Goal: Communication & Community: Answer question/provide support

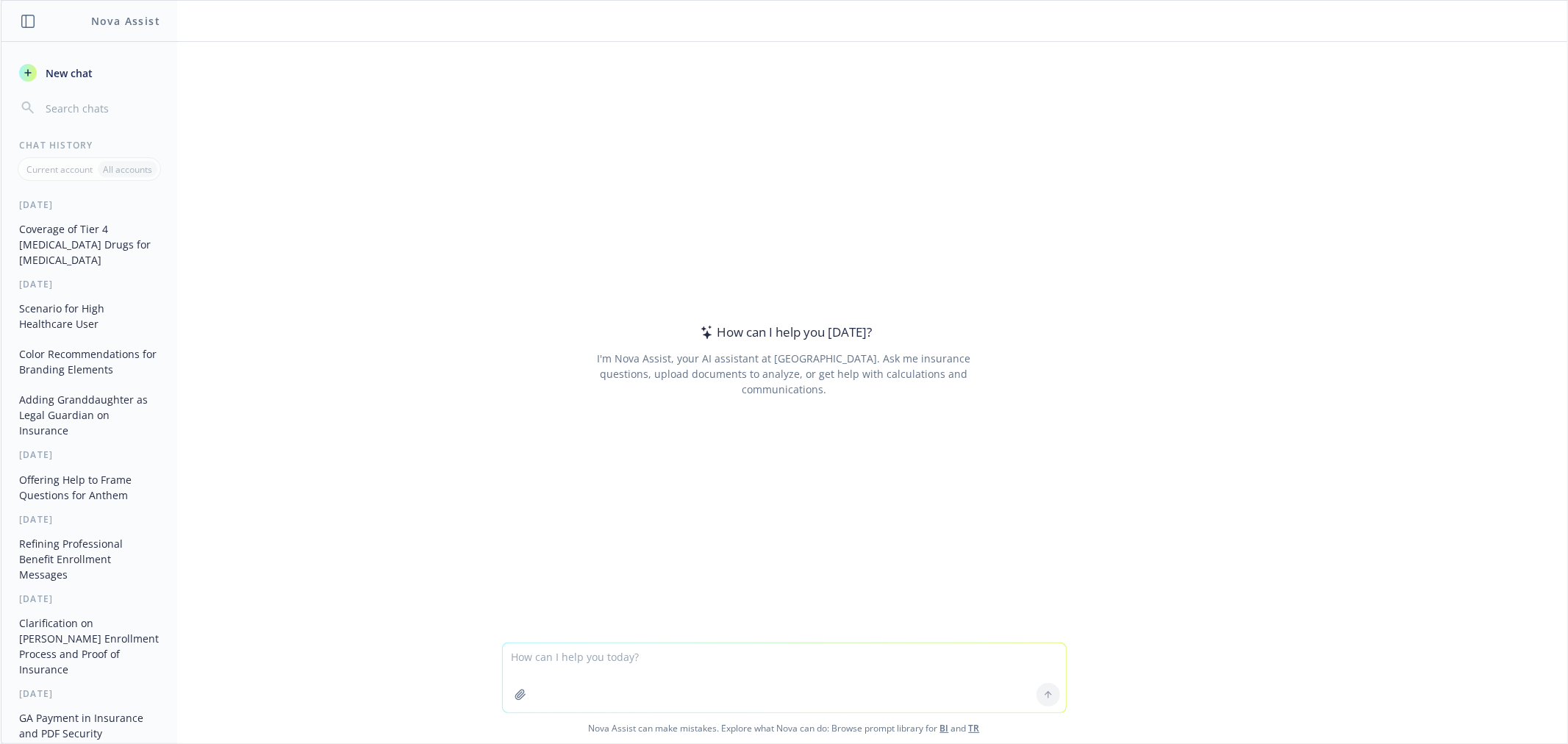
click at [560, 665] on textarea at bounding box center [784, 678] width 563 height 69
paste textarea "Consider this plan if you: Are generally healthy and don't need frequent​ medic…"
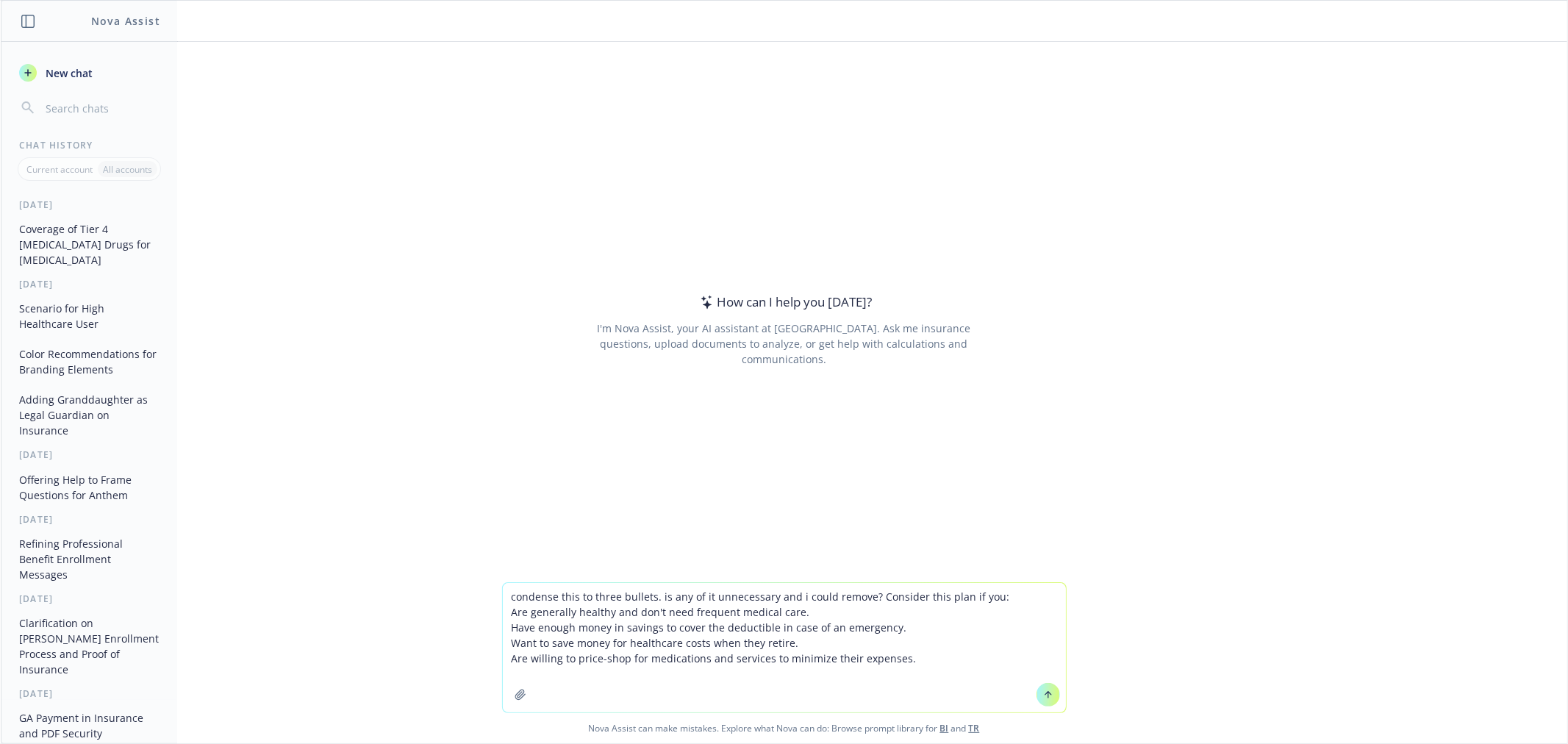
drag, startPoint x: 913, startPoint y: 657, endPoint x: 868, endPoint y: 594, distance: 77.4
click at [868, 594] on textarea "condense this to three bullets. is any of it unnecessary and i could remove? Co…" at bounding box center [784, 647] width 563 height 129
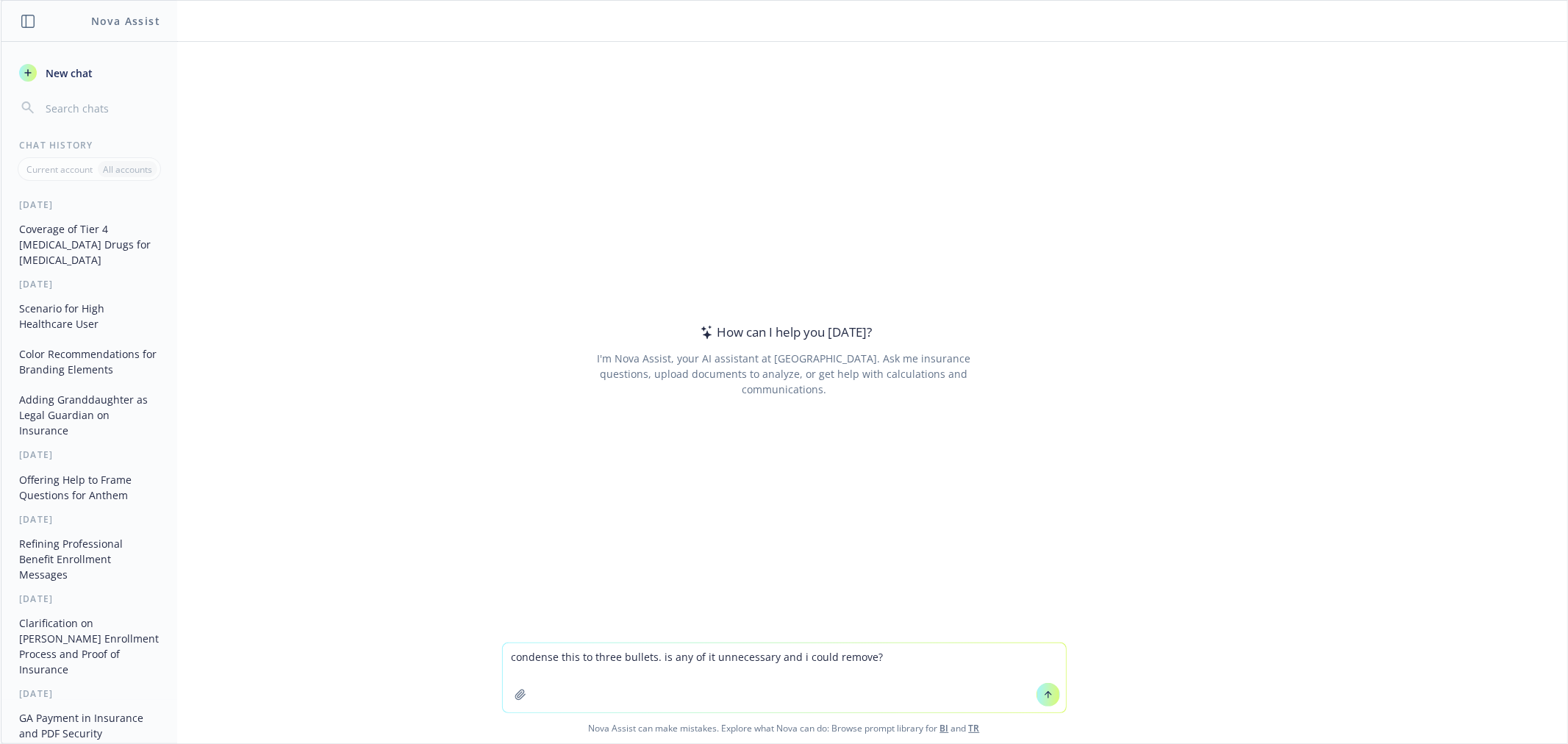
type textarea "condense this to three bullets. is any of it unnecessary and i could remove?"
click at [902, 657] on textarea "condense this to three bullets. is any of it unnecessary and i could remove?" at bounding box center [784, 678] width 563 height 69
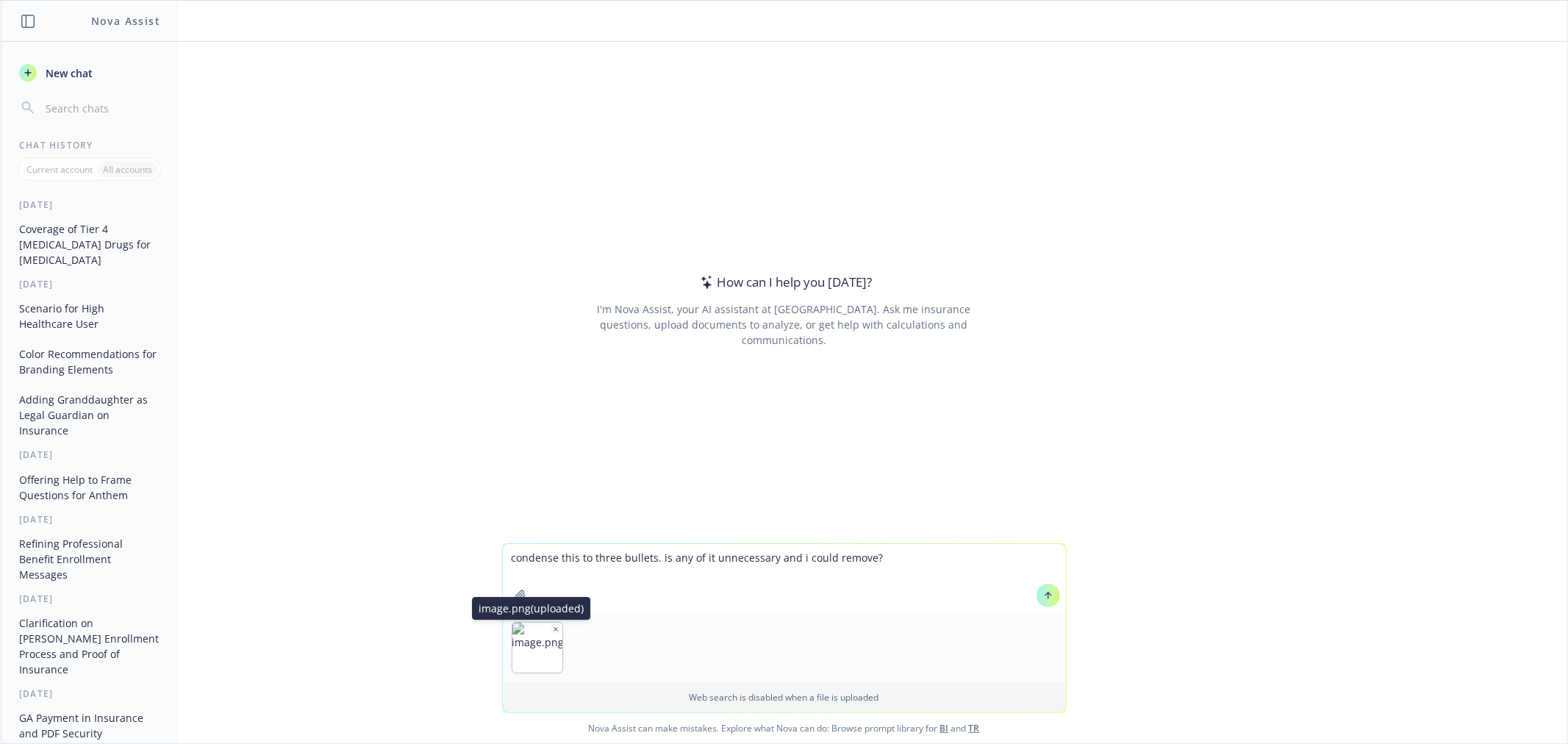
click at [552, 629] on icon "button" at bounding box center [556, 629] width 8 height 8
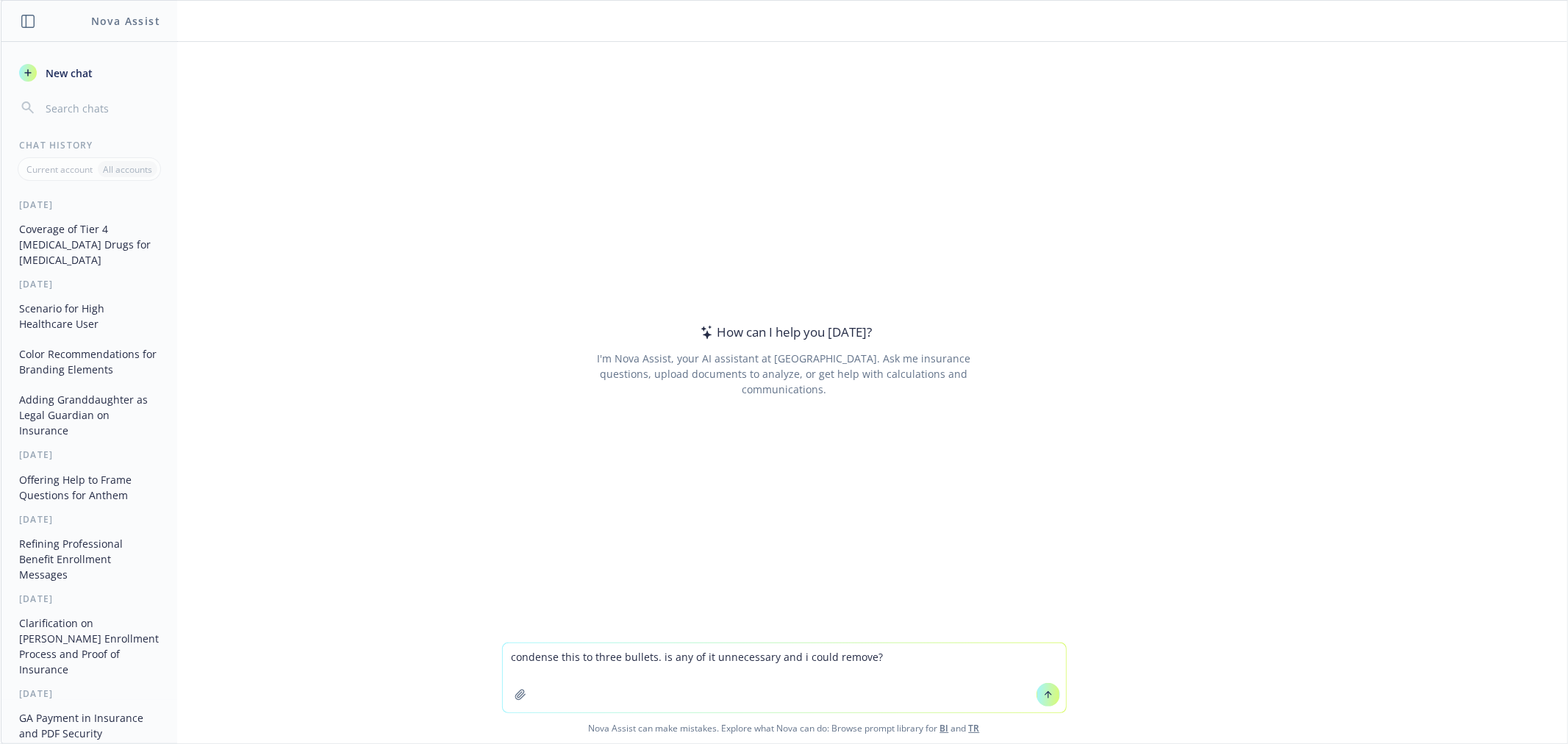
click at [934, 663] on textarea "condense this to three bullets. is any of it unnecessary and i could remove?" at bounding box center [784, 678] width 563 height 69
click at [919, 647] on textarea "condense this to three bullets. is any of it unnecessary and i could remove?" at bounding box center [784, 678] width 563 height 69
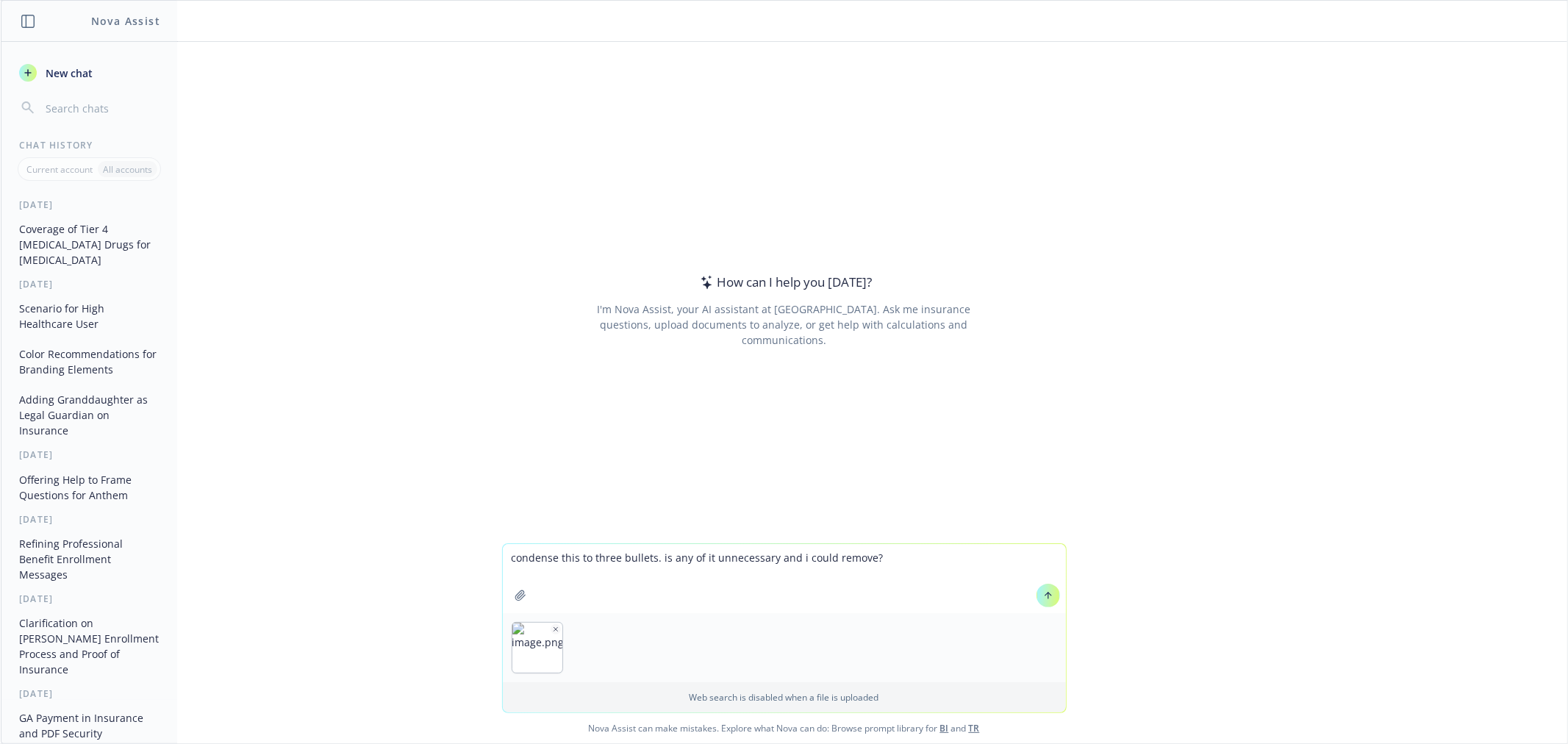
click at [1044, 595] on icon at bounding box center [1048, 595] width 10 height 10
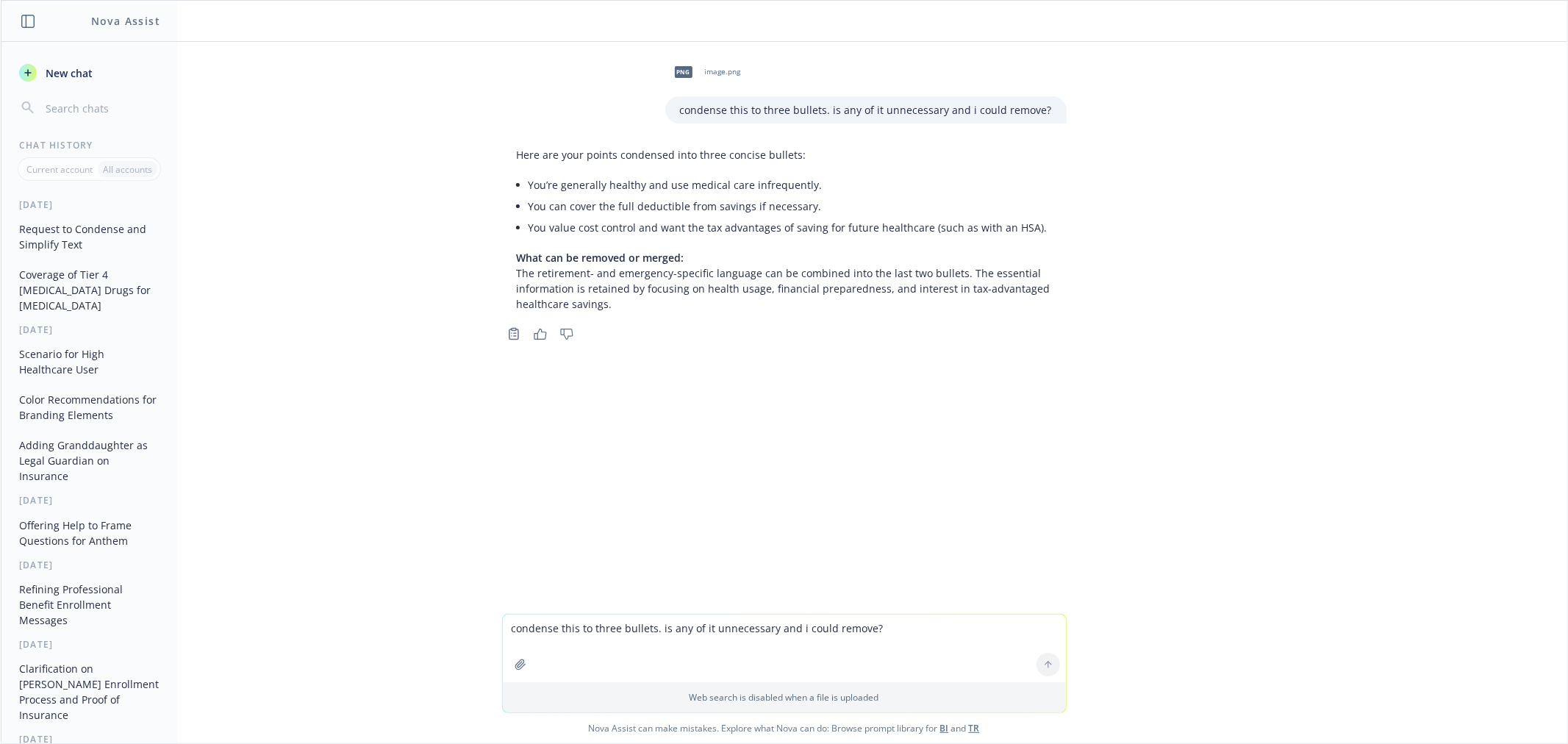
click at [868, 292] on p "What can be removed or merged: The retirement- and emergency-specific language …" at bounding box center [785, 280] width 535 height 62
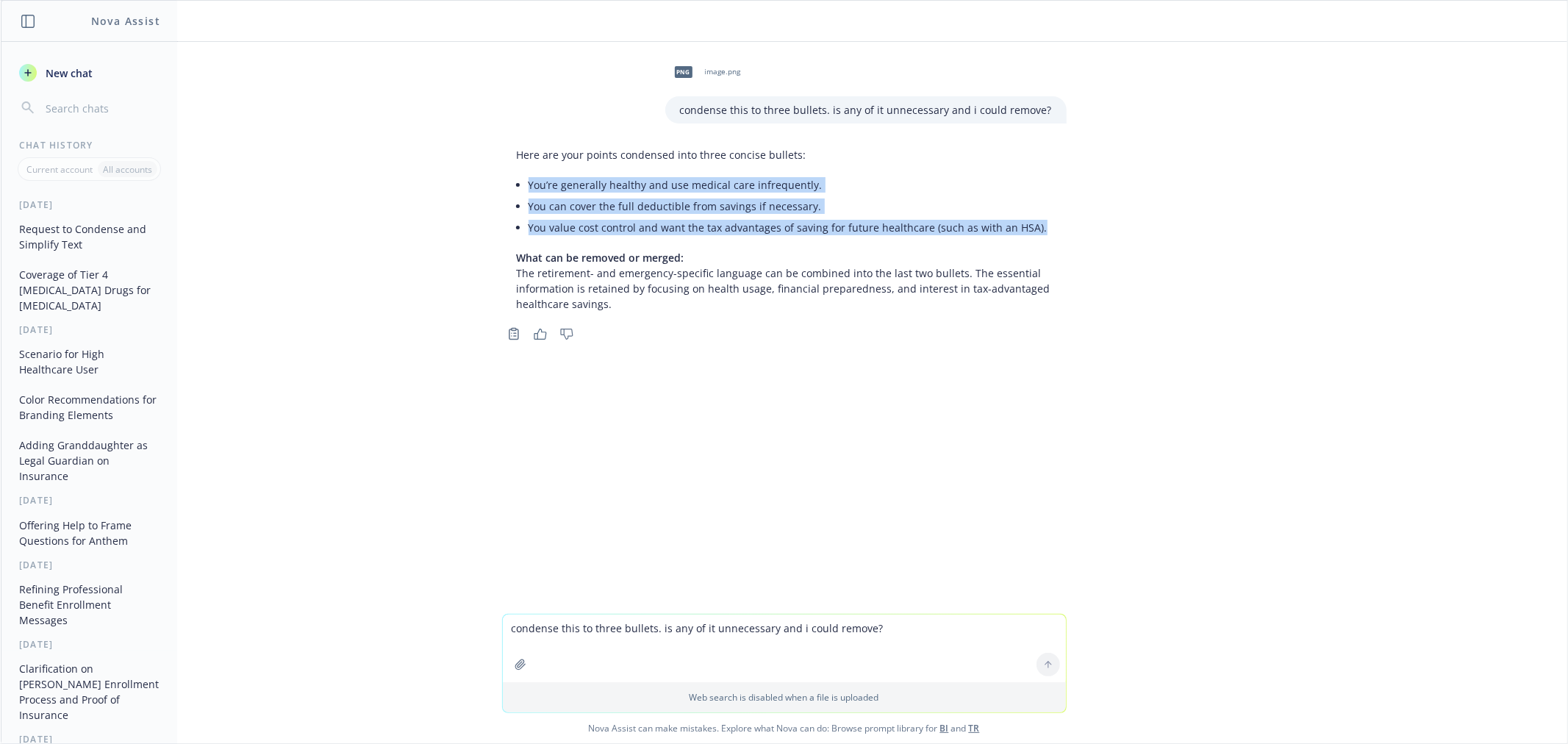
drag, startPoint x: 1037, startPoint y: 226, endPoint x: 502, endPoint y: 185, distance: 536.6
click at [502, 185] on div "Here are your points condensed into three concise bullets: You’re generally hea…" at bounding box center [784, 230] width 565 height 177
copy ul "You’re generally healthy and use medical care infrequently. You can cover the f…"
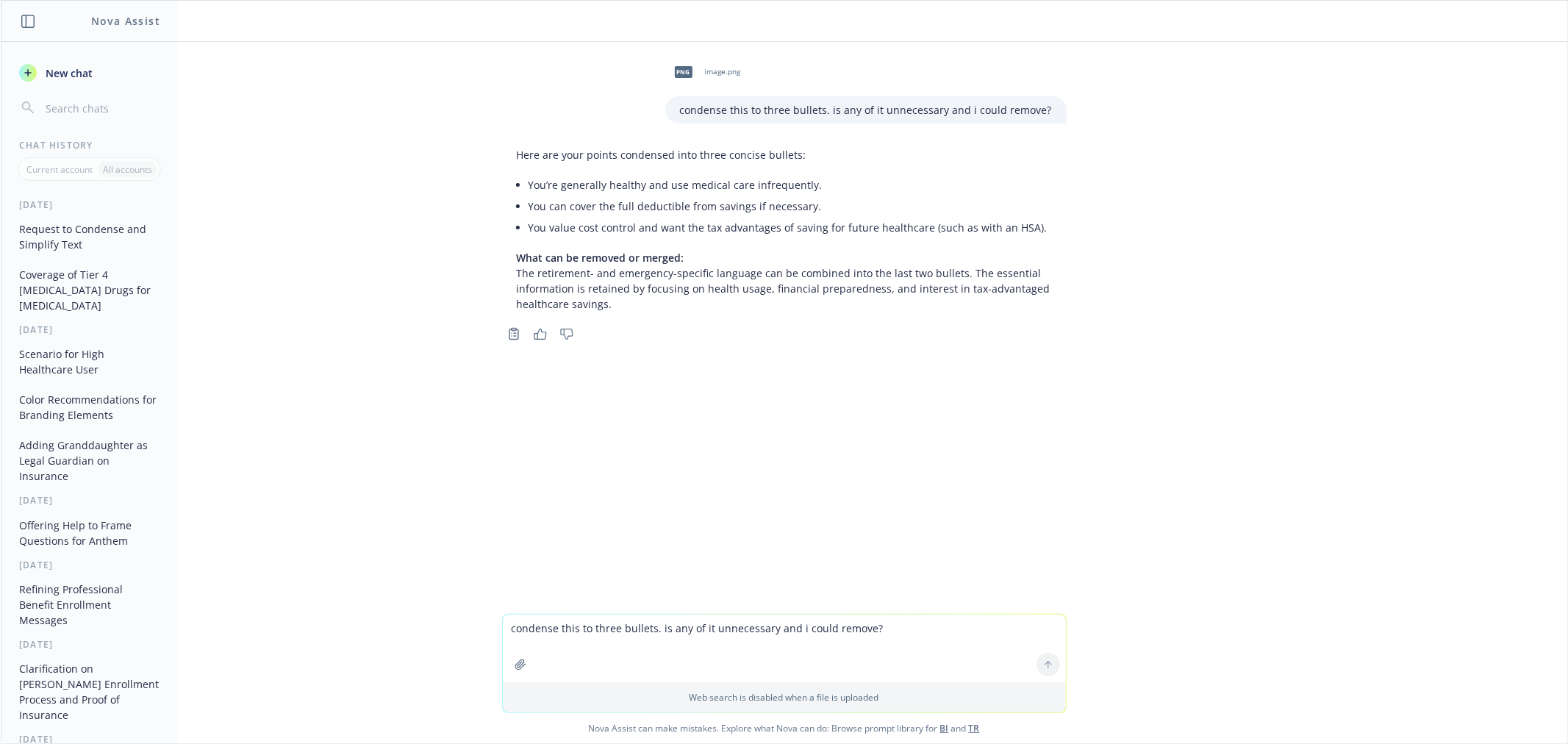
click at [662, 644] on textarea "condense this to three bullets. is any of it unnecessary and i could remove?" at bounding box center [784, 648] width 563 height 67
paste textarea "A High-Deductible Health Plan (HDHP) lets you open a tax-advantaged Health Savi…"
type textarea "shorten this and remove unnecessary info: A High-Deductible Health Plan (HDHP) …"
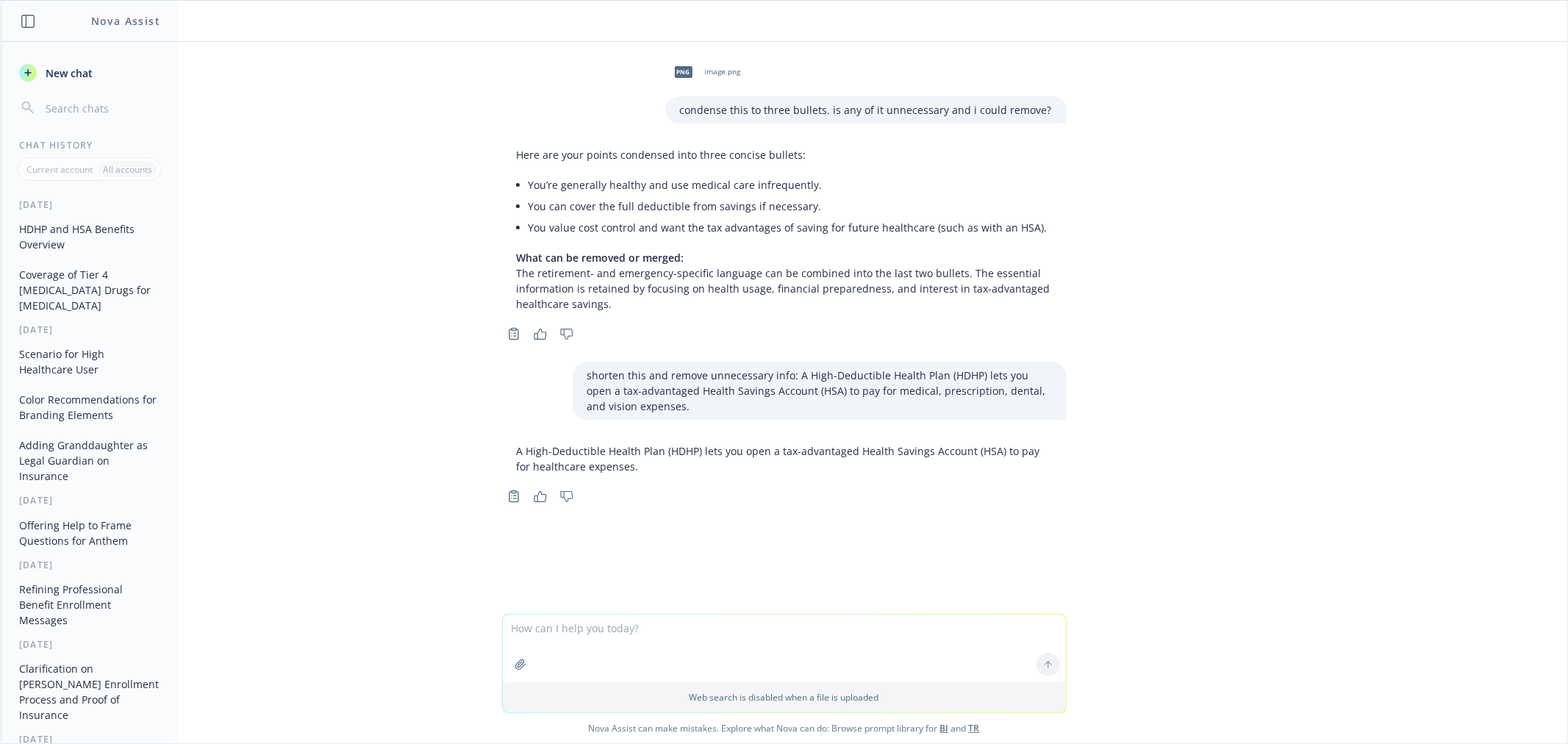
click at [688, 459] on p "A High-Deductible Health Plan (HDHP) lets you open a tax-advantaged Health Savi…" at bounding box center [785, 458] width 535 height 31
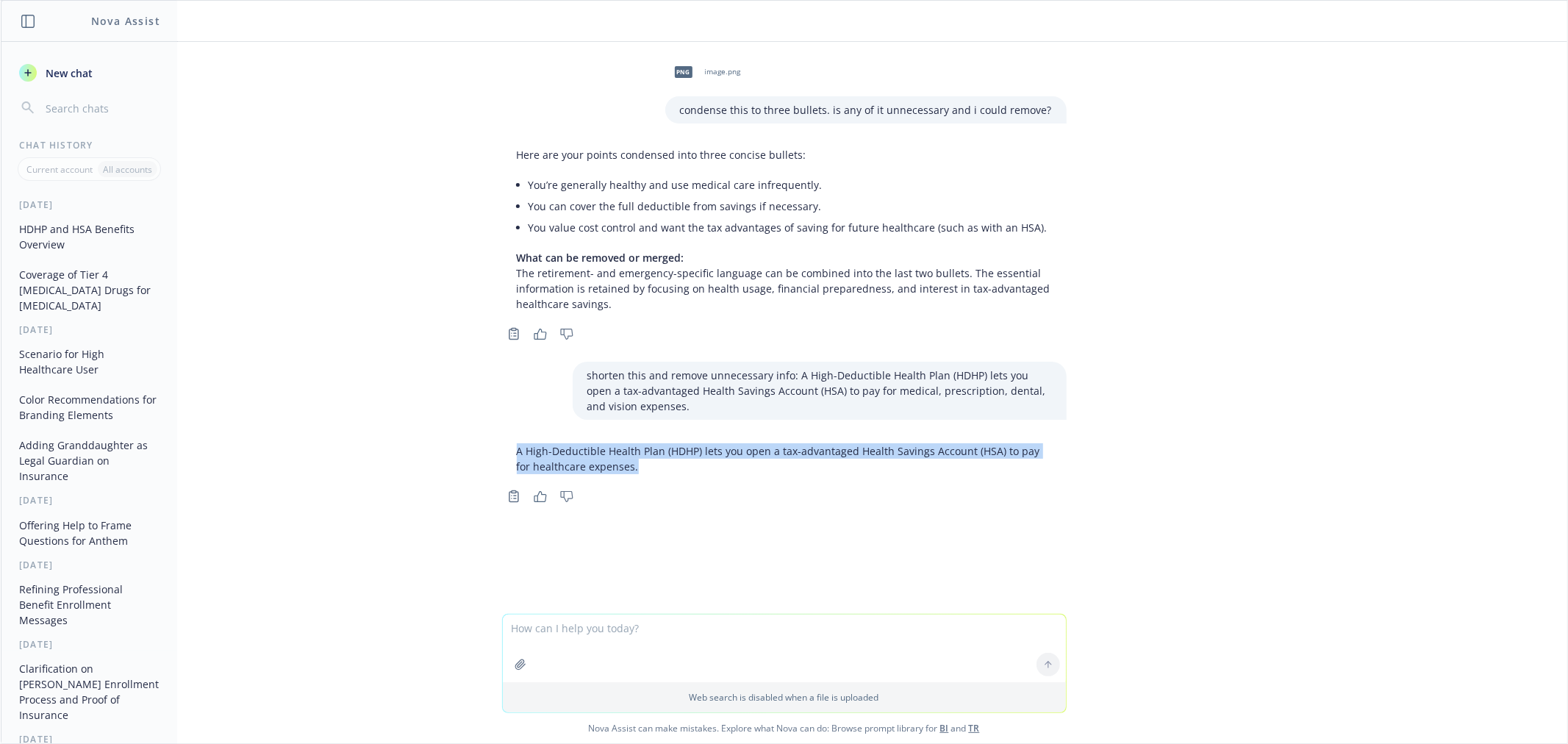
drag, startPoint x: 574, startPoint y: 461, endPoint x: 504, endPoint y: 455, distance: 70.3
click at [504, 455] on div "A High-Deductible Health Plan (HDHP) lets you open a tax-advantaged Health Savi…" at bounding box center [784, 458] width 565 height 43
copy p "A High-Deductible Health Plan (HDHP) lets you open a tax-advantaged Health Savi…"
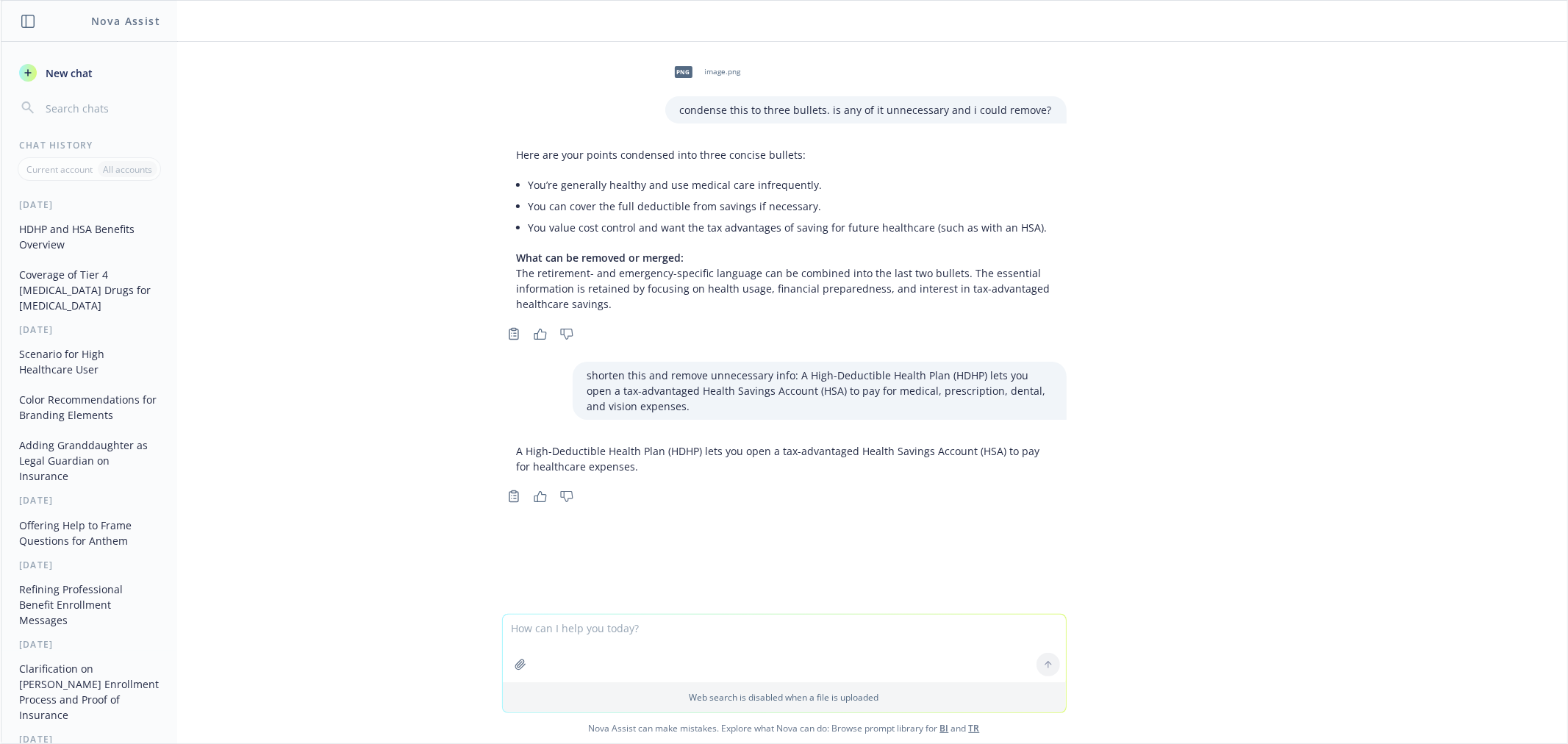
click at [692, 638] on textarea at bounding box center [784, 648] width 563 height 67
paste textarea "Consider this plan if you: Visit the doctor frequently or take many medications…"
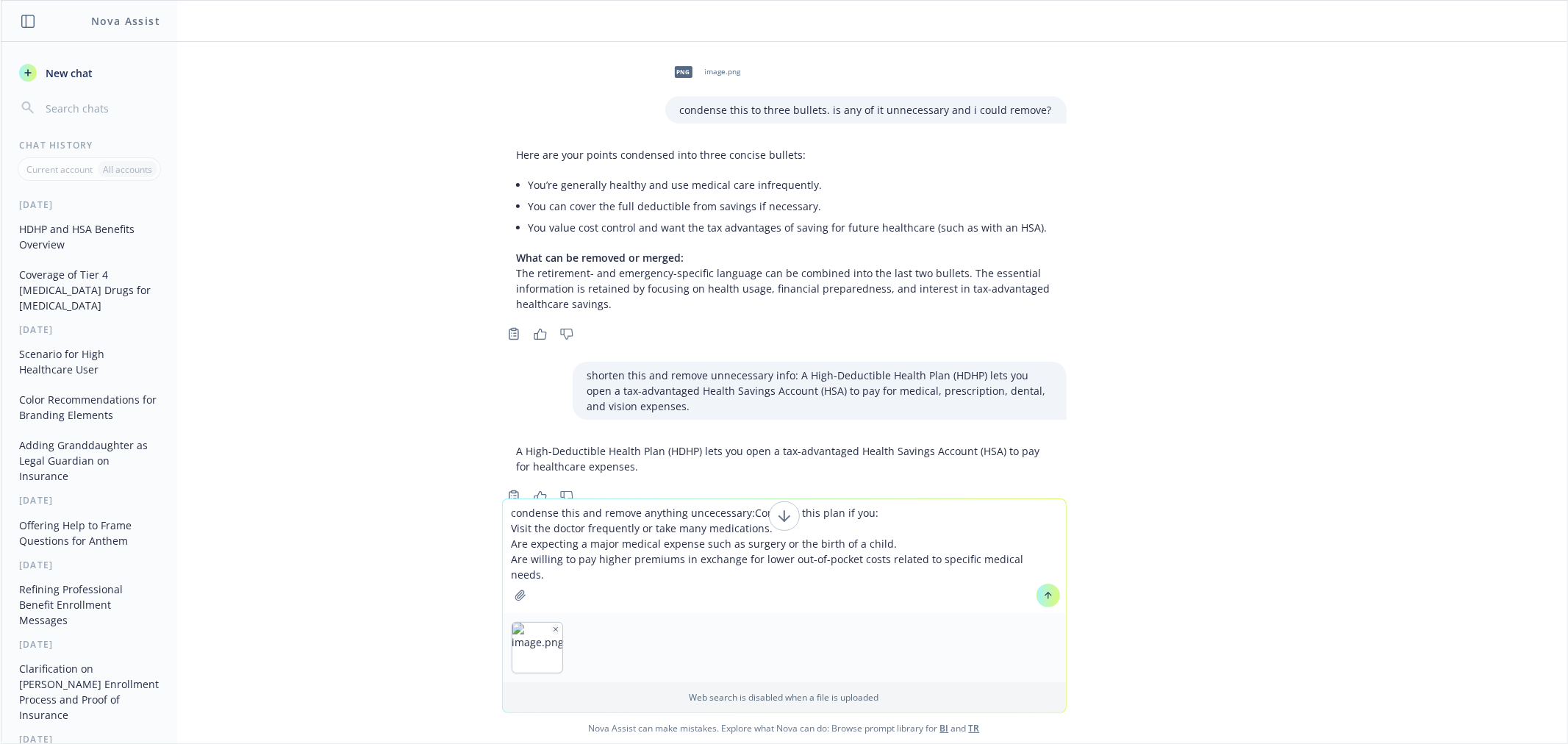
click at [739, 508] on textarea "condense this and remove anything uncecessary:Consider this plan if you: Visit …" at bounding box center [784, 556] width 563 height 114
type textarea "condense this and remove anything uncecessary: Consider this plan if you: Visit…"
click at [547, 623] on img "button" at bounding box center [537, 647] width 50 height 50
click at [552, 626] on icon "button" at bounding box center [556, 629] width 8 height 8
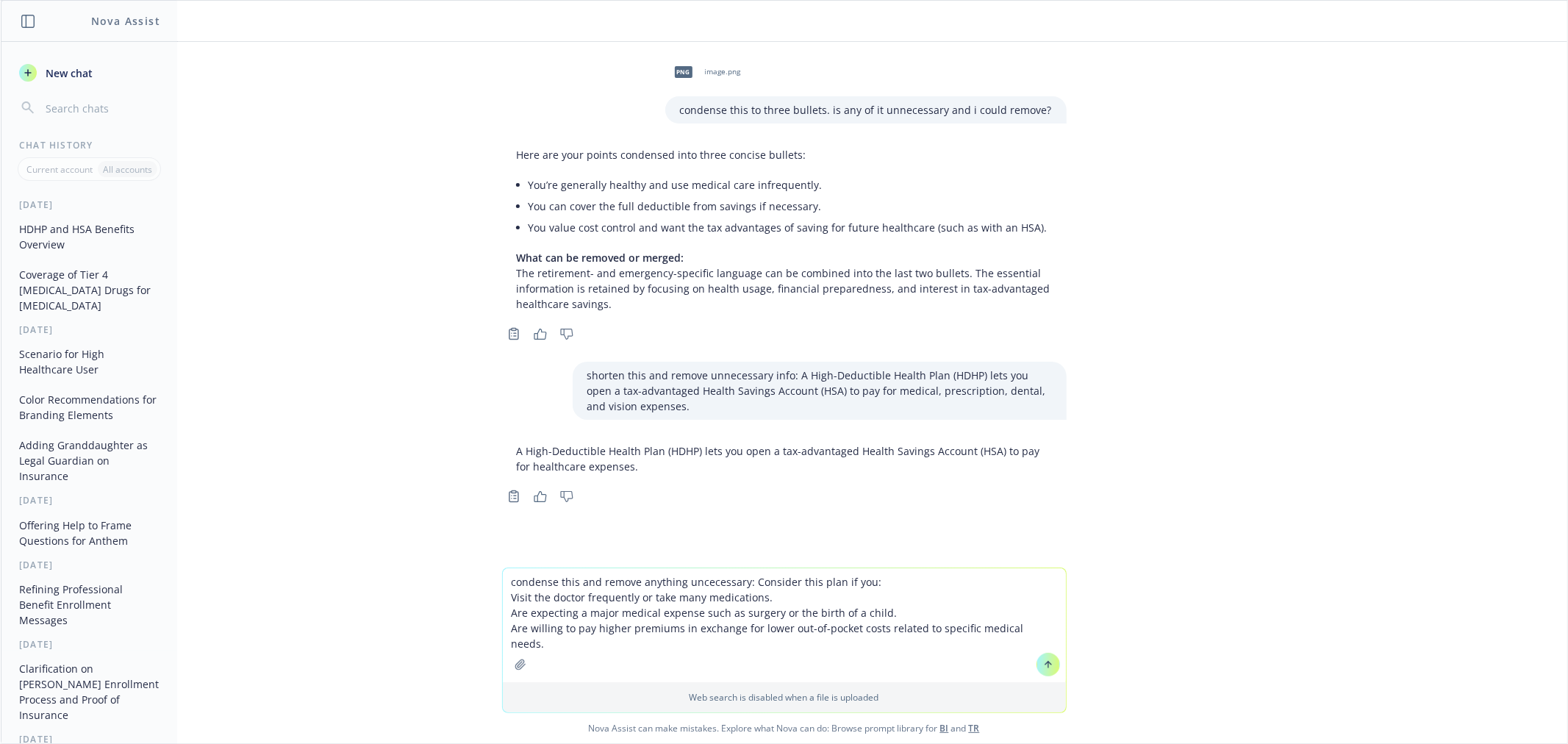
click at [1043, 666] on icon at bounding box center [1048, 664] width 10 height 10
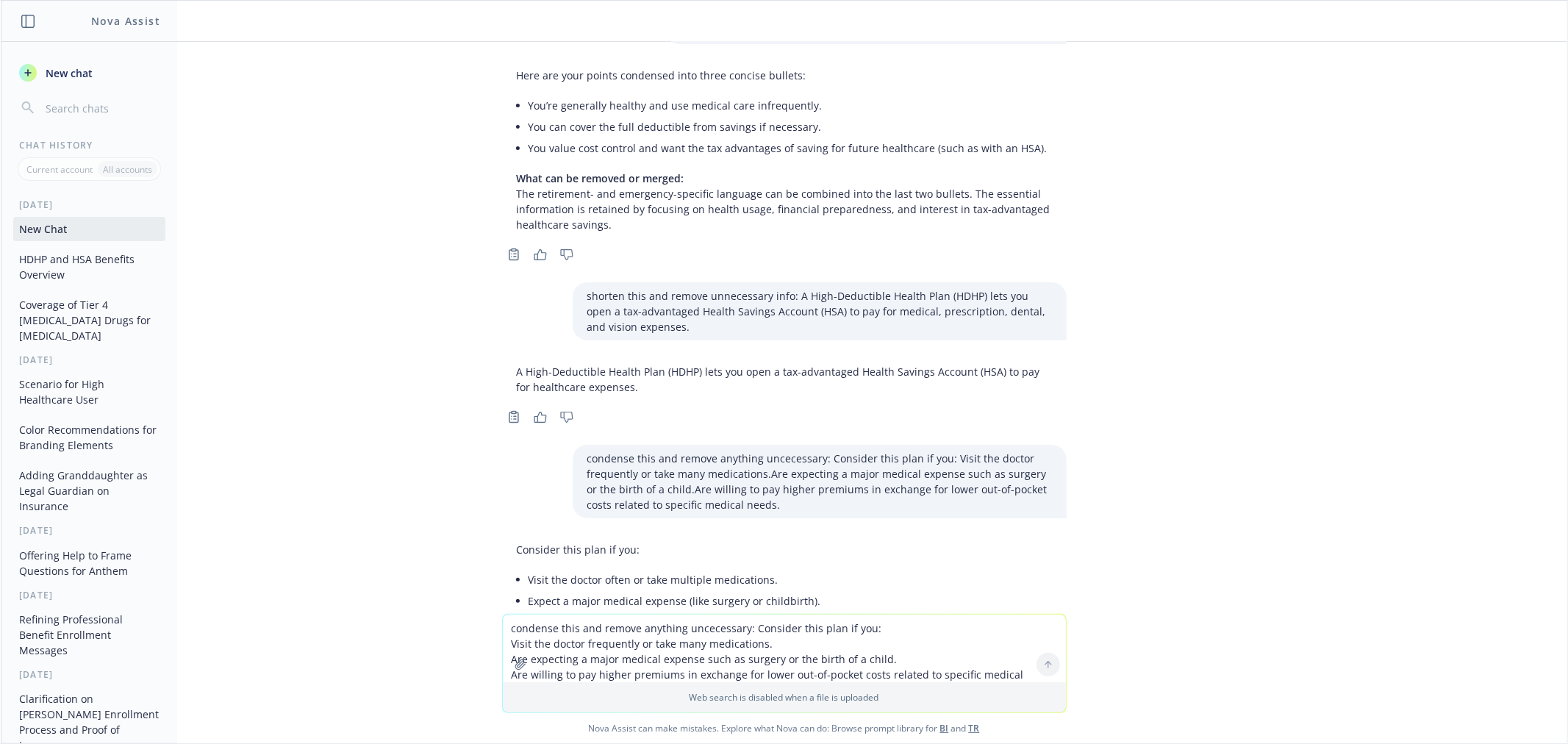
scroll to position [165, 0]
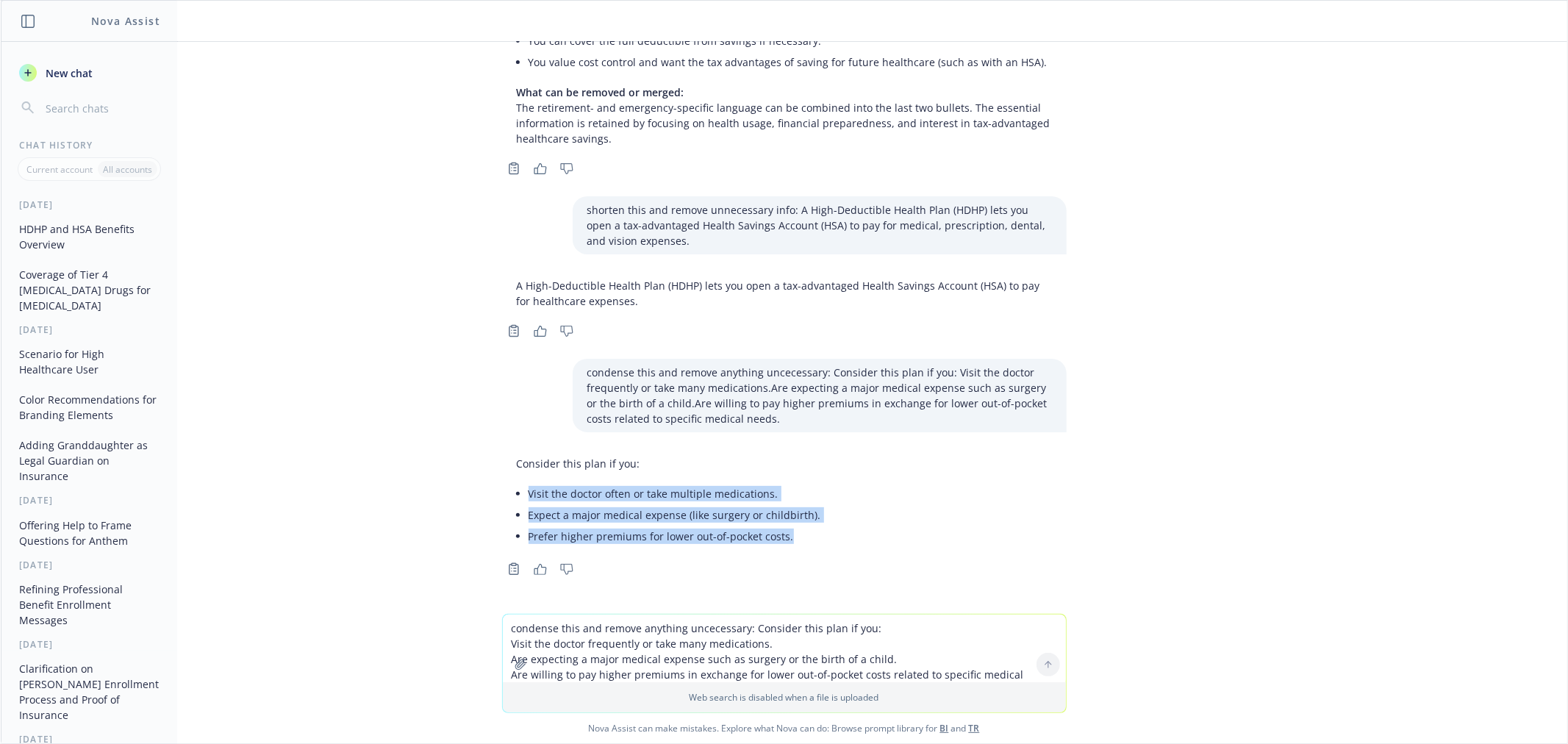
copy ul "Visit the doctor often or take multiple medications. Expect a major medical exp…"
drag, startPoint x: 797, startPoint y: 532, endPoint x: 517, endPoint y: 494, distance: 282.6
click at [517, 494] on div "Consider this plan if you: Visit the doctor often or take multiple medications.…" at bounding box center [669, 501] width 334 height 102
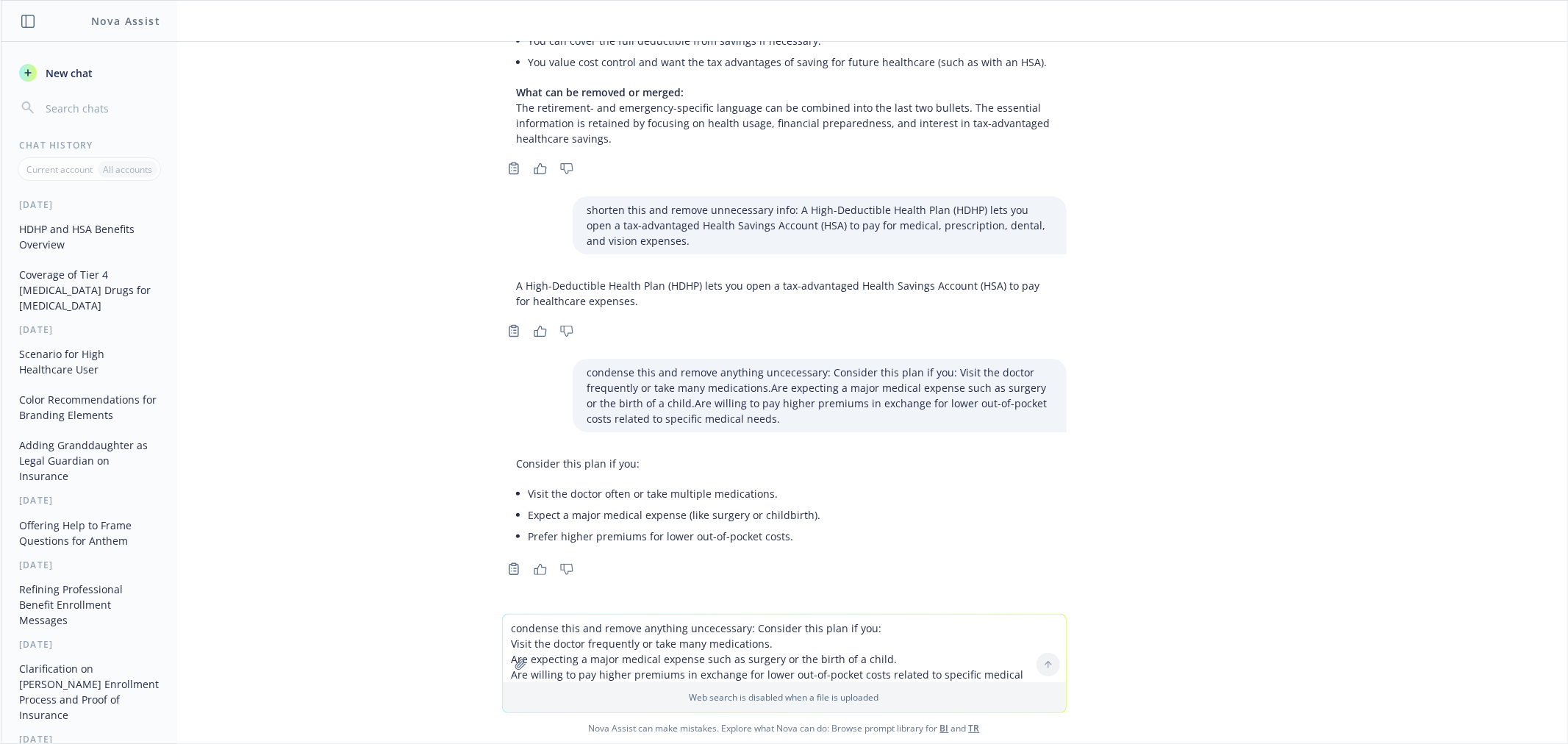
click at [667, 633] on textarea "condense this and remove anything uncecessary: Consider this plan if you: Visit…" at bounding box center [784, 648] width 563 height 67
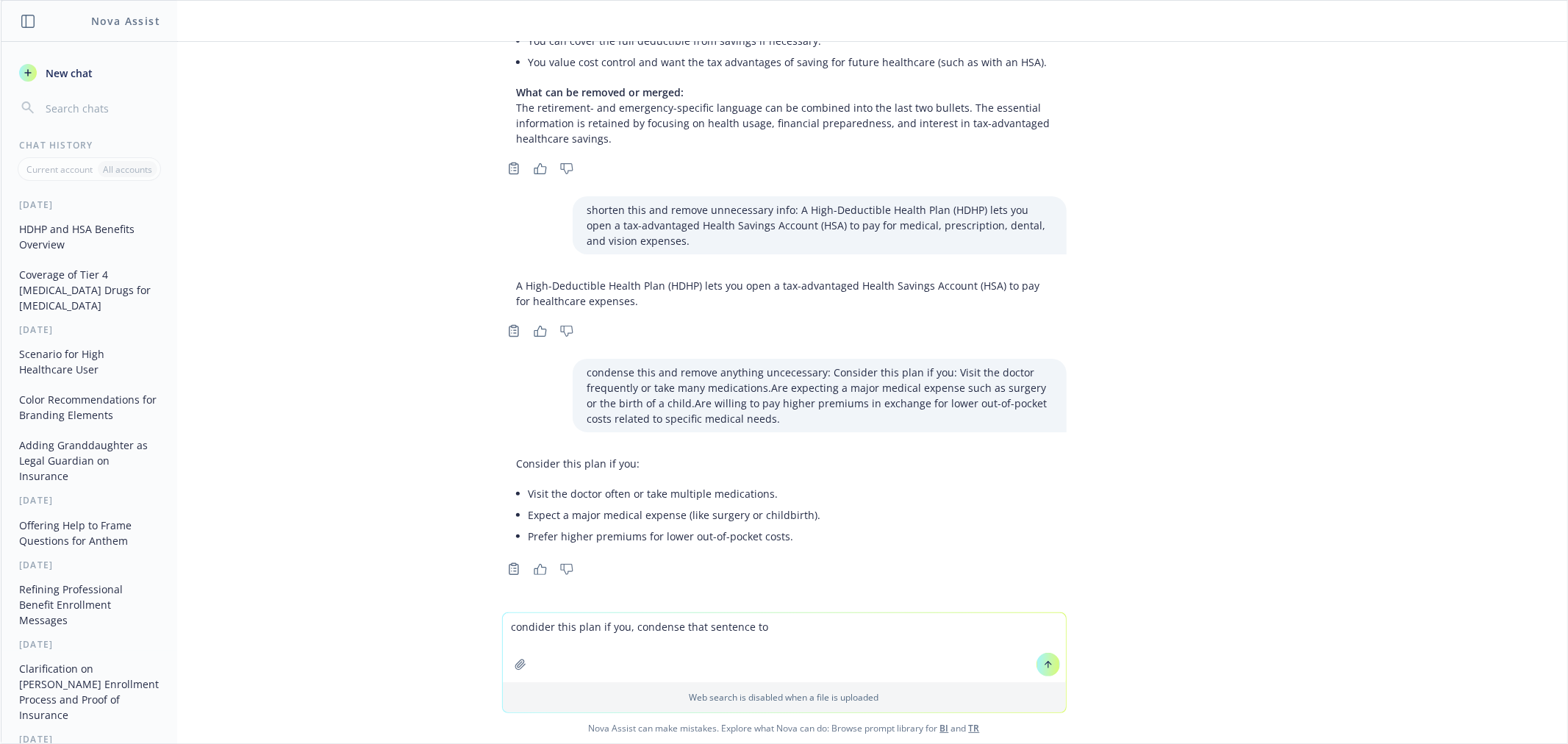
type textarea "condider this plan if you, condense that sentence too"
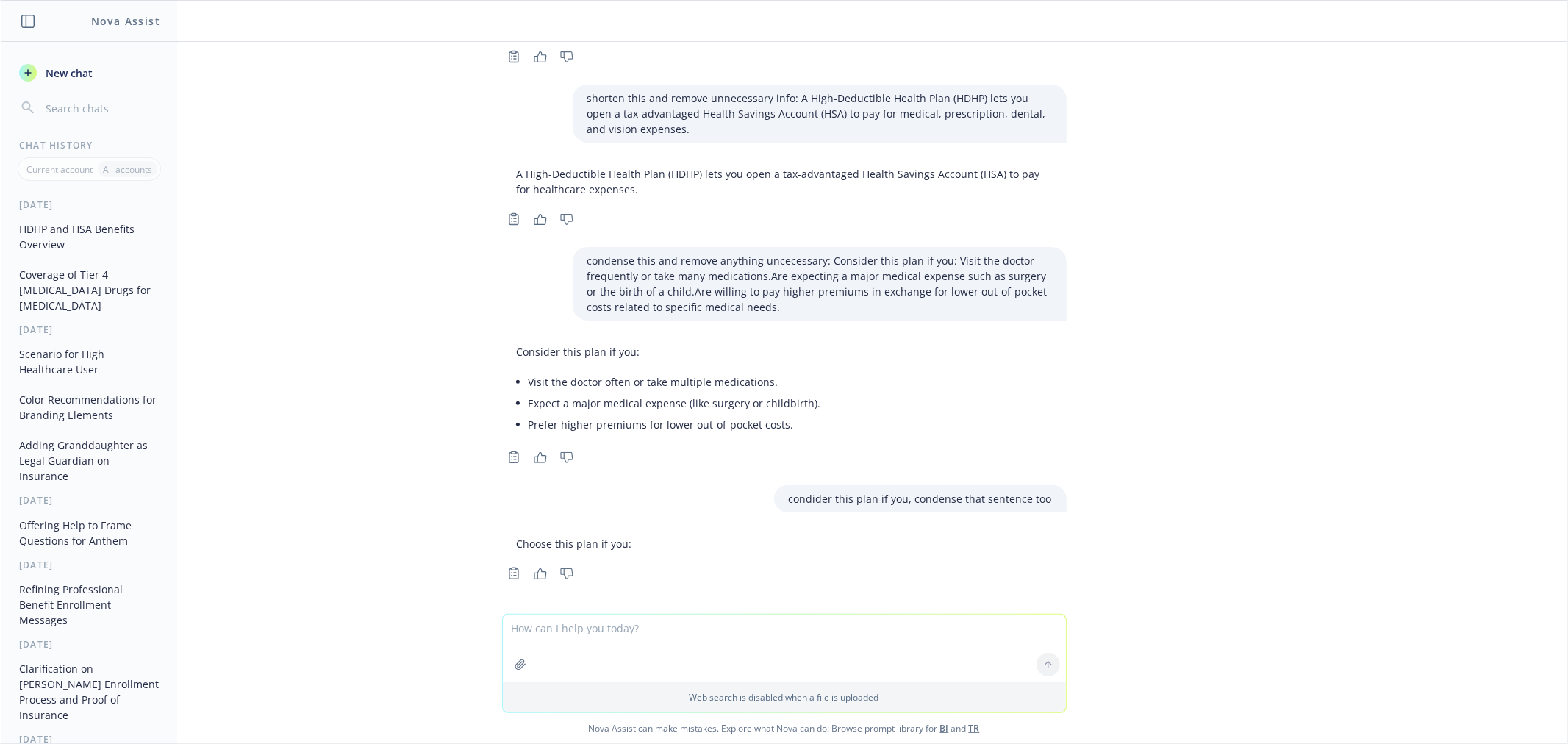
scroll to position [282, 0]
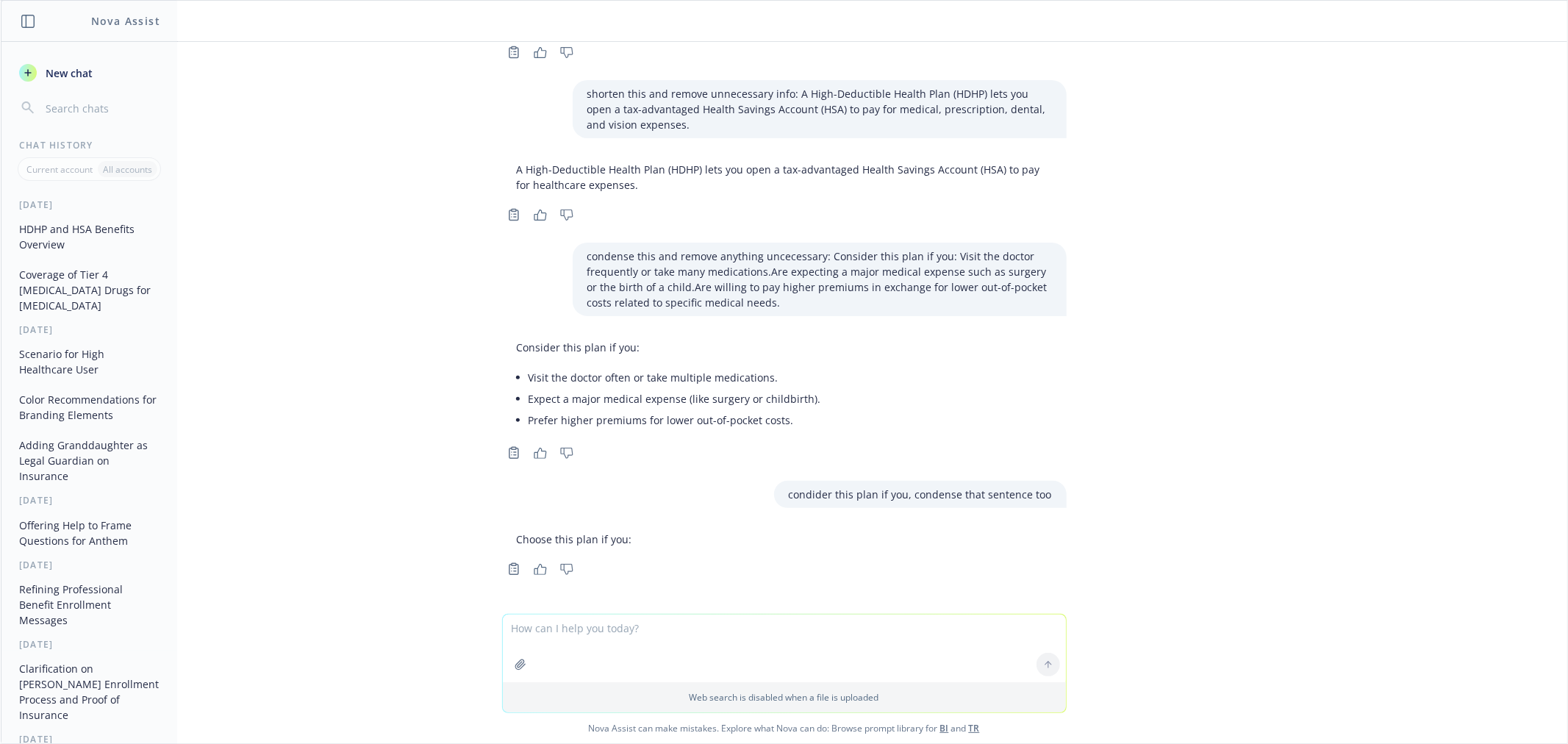
click at [601, 641] on textarea at bounding box center [784, 648] width 563 height 67
type textarea "can you shorten that?"
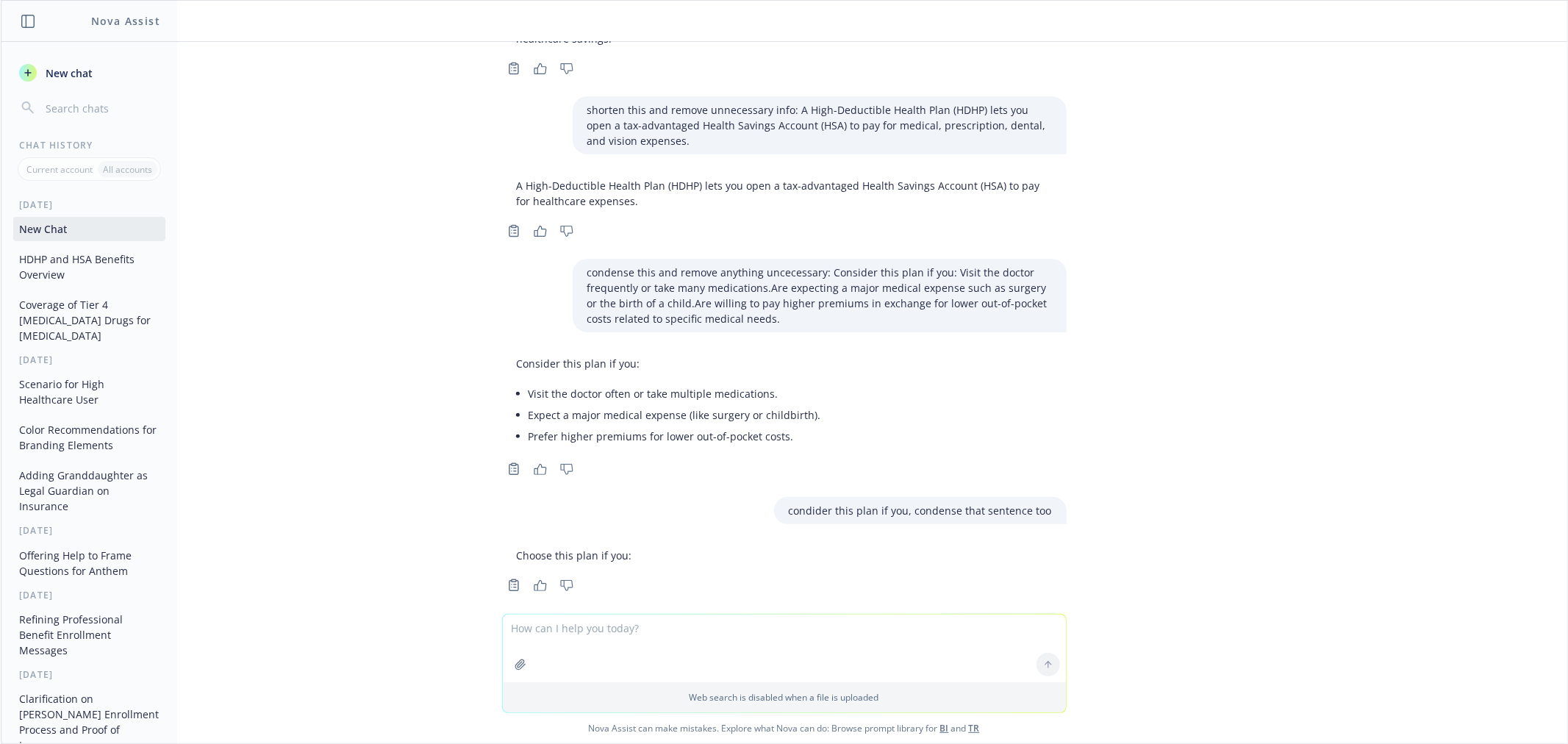
scroll to position [398, 0]
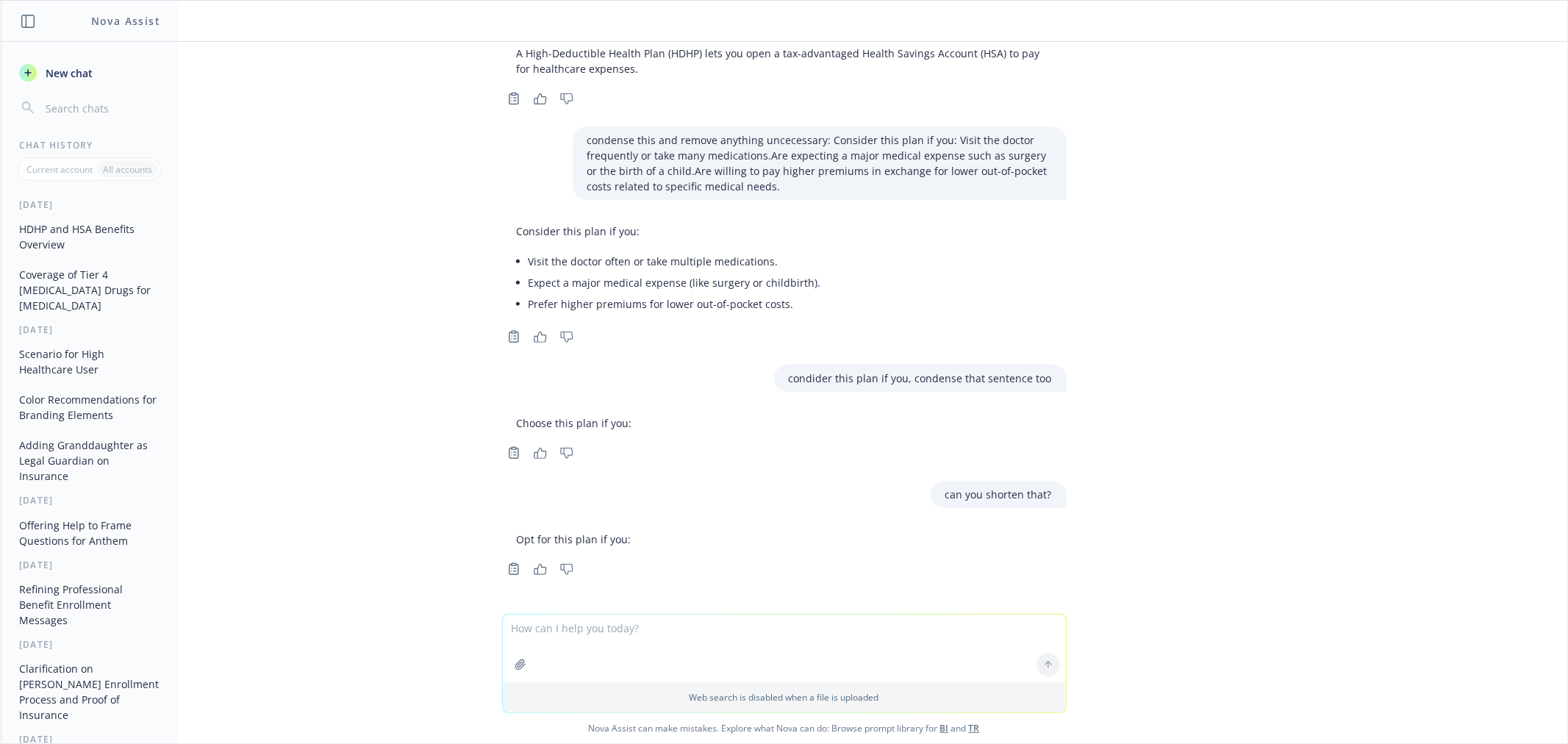
click at [239, 370] on div "png image.png condense this to three bullets. is any of it unnecessary and i co…" at bounding box center [784, 327] width 1567 height 572
drag, startPoint x: 810, startPoint y: 278, endPoint x: 516, endPoint y: 257, distance: 294.7
click at [516, 257] on div "Consider this plan if you: Visit the doctor often or take multiple medications.…" at bounding box center [669, 269] width 334 height 102
copy ul "Visit the doctor often or take multiple medications. Expect a major medical exp…"
click at [712, 303] on li "Prefer higher premiums for lower out-of-pocket costs." at bounding box center [675, 304] width 292 height 21
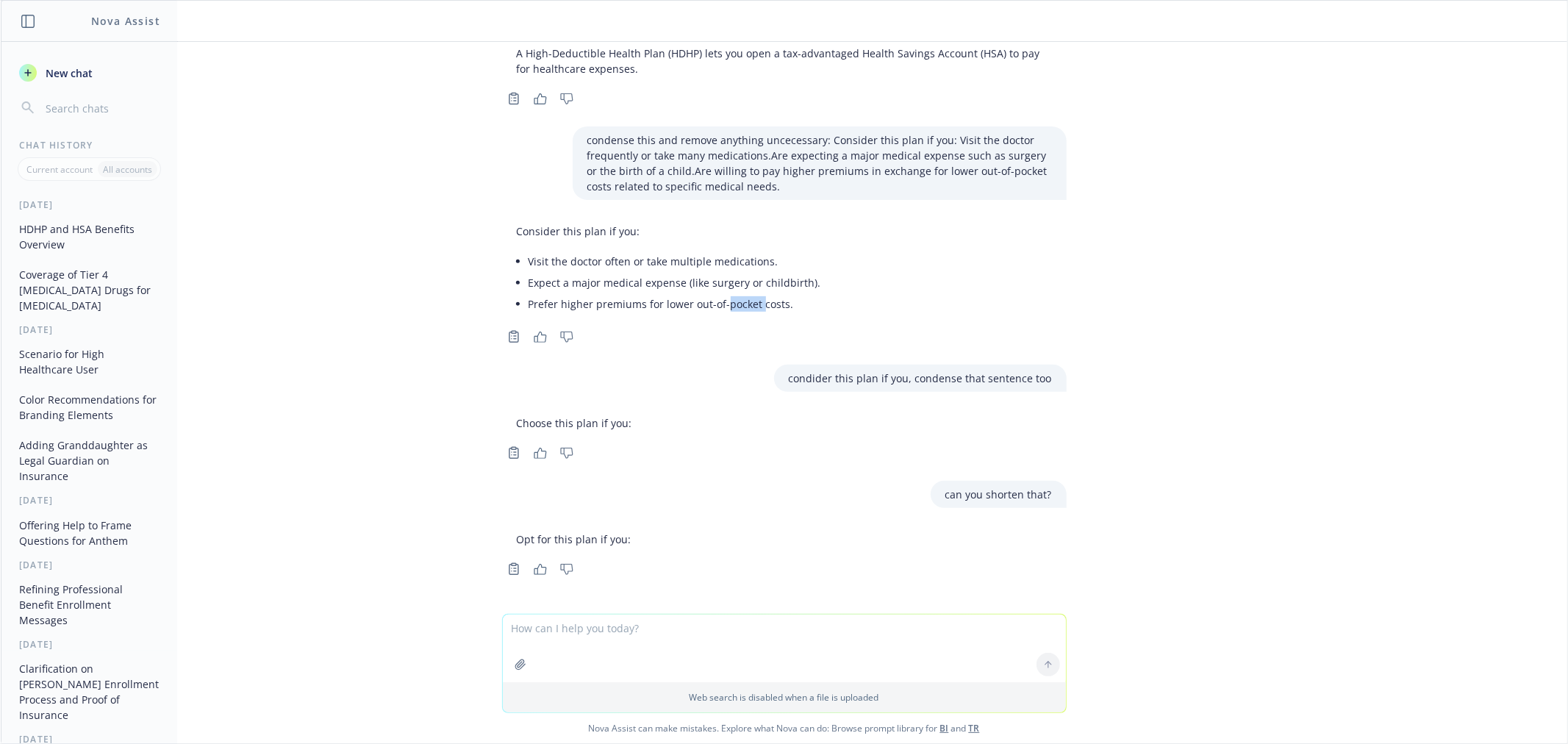
click at [712, 303] on li "Prefer higher premiums for lower out-of-pocket costs." at bounding box center [675, 304] width 292 height 21
copy div "Prefer higher premiums for lower out-of-pocket costs."
click at [700, 307] on li "Prefer higher premiums for lower out-of-pocket costs." at bounding box center [675, 304] width 292 height 21
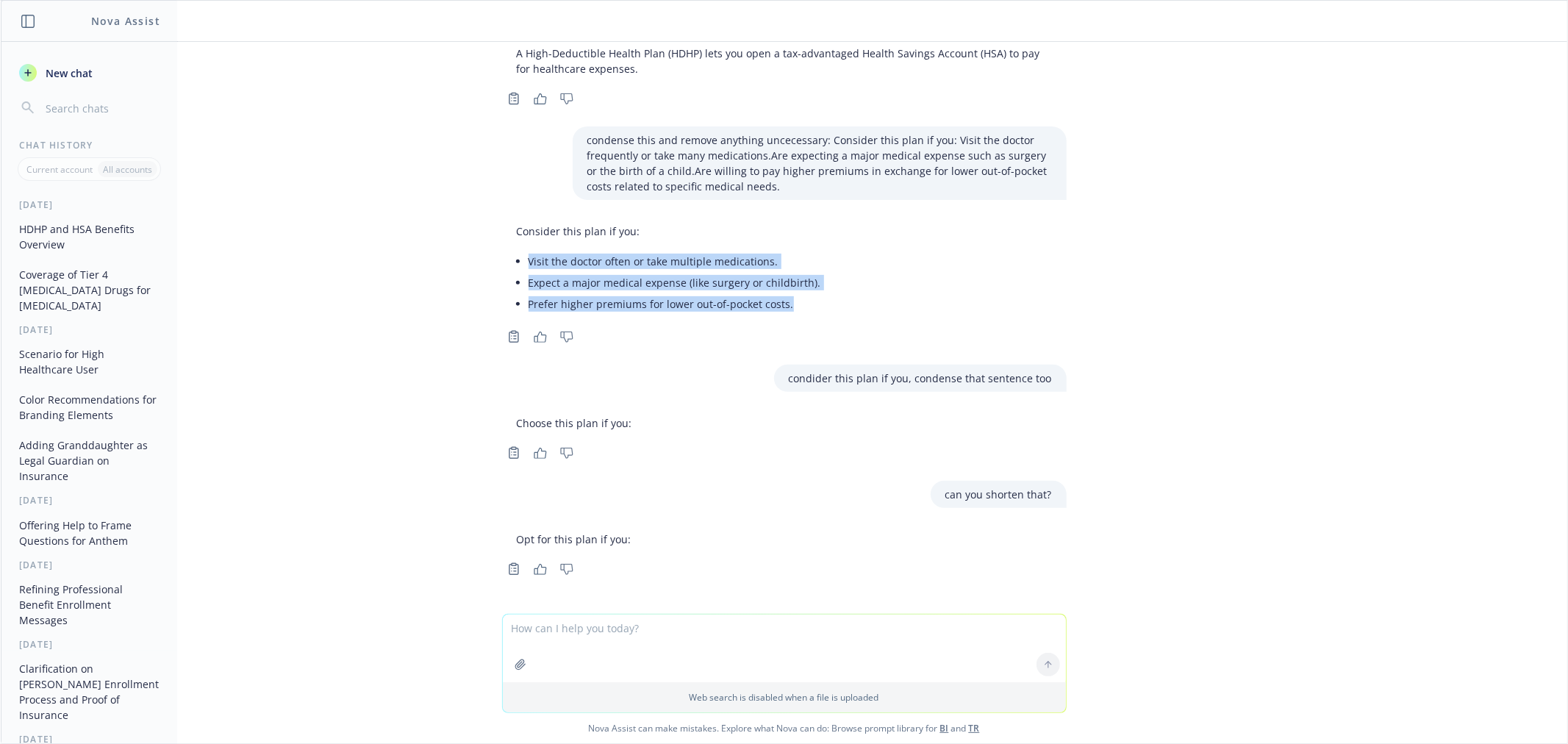
drag, startPoint x: 790, startPoint y: 308, endPoint x: 503, endPoint y: 267, distance: 289.9
click at [529, 267] on ul "Visit the doctor often or take multiple medications. Expect a major medical exp…" at bounding box center [675, 282] width 292 height 64
copy ul "Visit the doctor often or take multiple medications. Expect a major medical exp…"
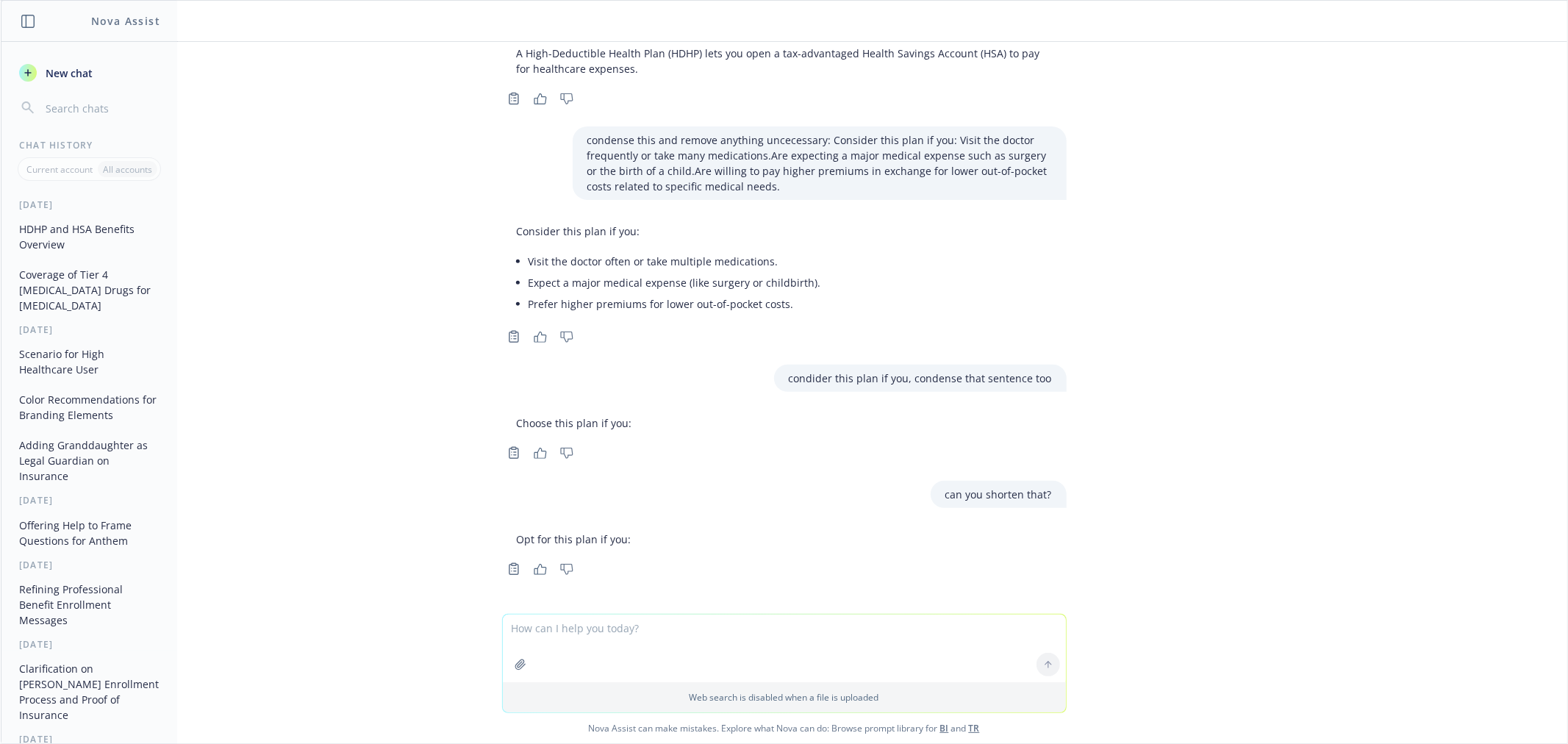
click at [605, 625] on textarea at bounding box center [784, 648] width 563 height 67
paste textarea "Take the BHPN Quiz to confirm the HPN/EPO is available where you live and disco…"
type textarea "condense this: Take the BHPN Quiz to confirm the HPN/EPO is available where you…"
click at [552, 627] on icon "button" at bounding box center [556, 629] width 8 height 8
click at [1047, 663] on button at bounding box center [1048, 664] width 24 height 24
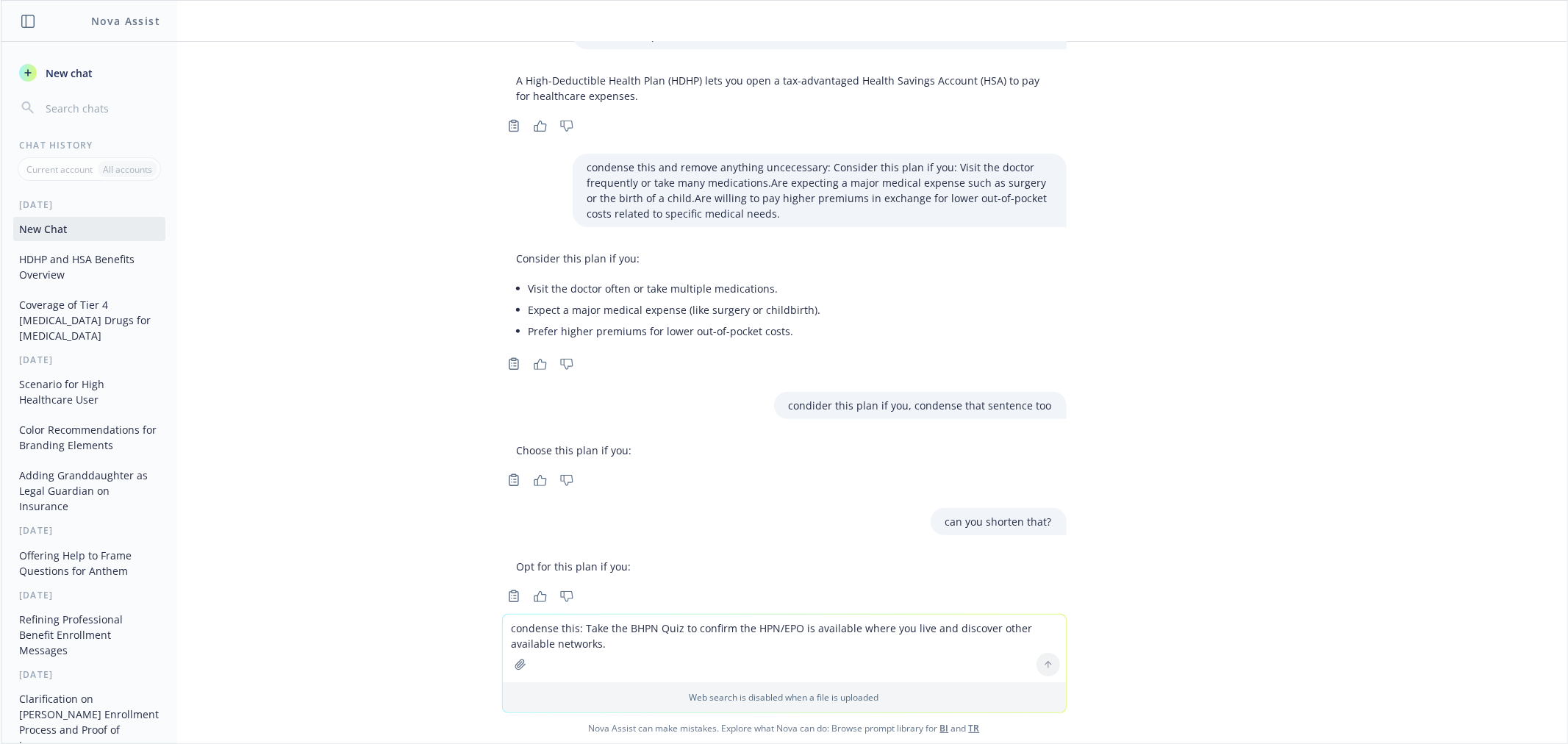
scroll to position [530, 0]
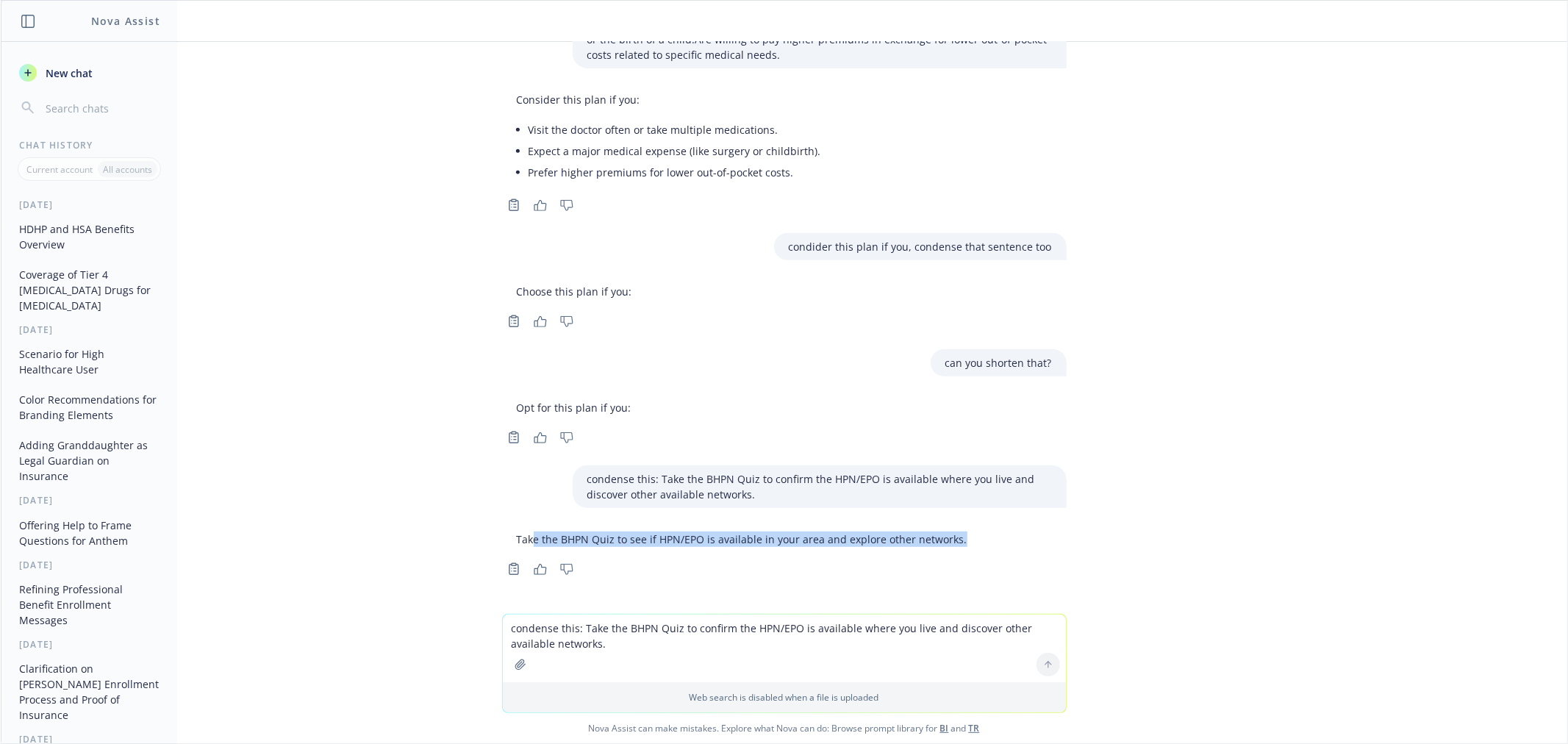
drag, startPoint x: 958, startPoint y: 537, endPoint x: 523, endPoint y: 543, distance: 435.0
click at [523, 543] on div "Take the BHPN Quiz to see if HPN/EPO is available in your area and explore othe…" at bounding box center [784, 539] width 565 height 28
click at [1005, 559] on div "Copy to clipboard Thumbs up Thumbs down" at bounding box center [784, 569] width 565 height 21
drag, startPoint x: 983, startPoint y: 533, endPoint x: 604, endPoint y: 546, distance: 379.2
click at [604, 546] on div "Take the BHPN Quiz to see if HPN/EPO is available in your area and explore othe…" at bounding box center [784, 539] width 565 height 28
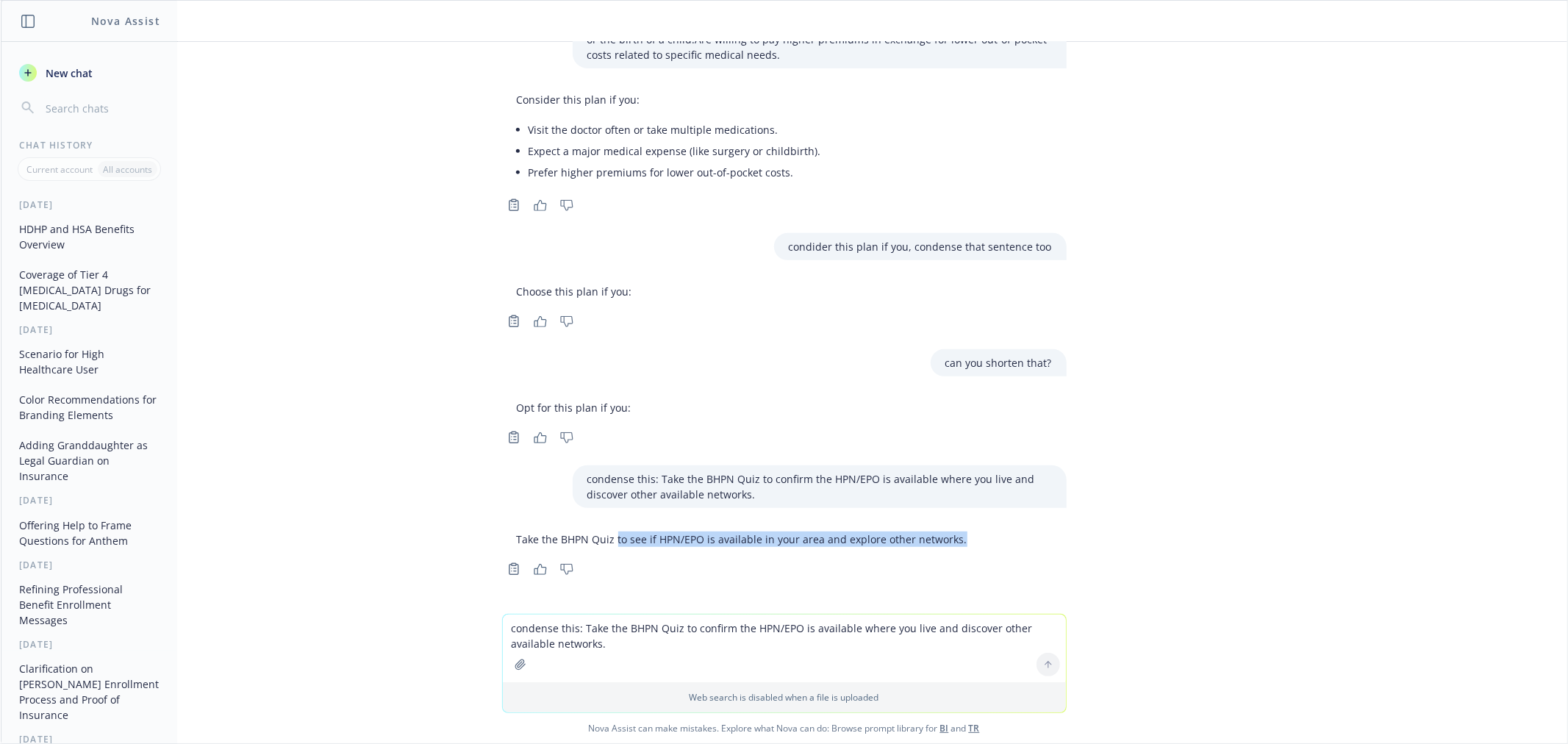
copy p "to see if HPN/EPO is available in your area and explore other networks."
click at [762, 547] on div "Take the BHPN Quiz to see if HPN/EPO is available in your area and explore othe…" at bounding box center [742, 539] width 480 height 28
drag, startPoint x: 746, startPoint y: 540, endPoint x: 940, endPoint y: 541, distance: 194.0
click at [940, 541] on p "Take the BHPN Quiz to see if HPN/EPO is available in your area and explore othe…" at bounding box center [742, 539] width 451 height 15
copy p "in your area and explore other networks"
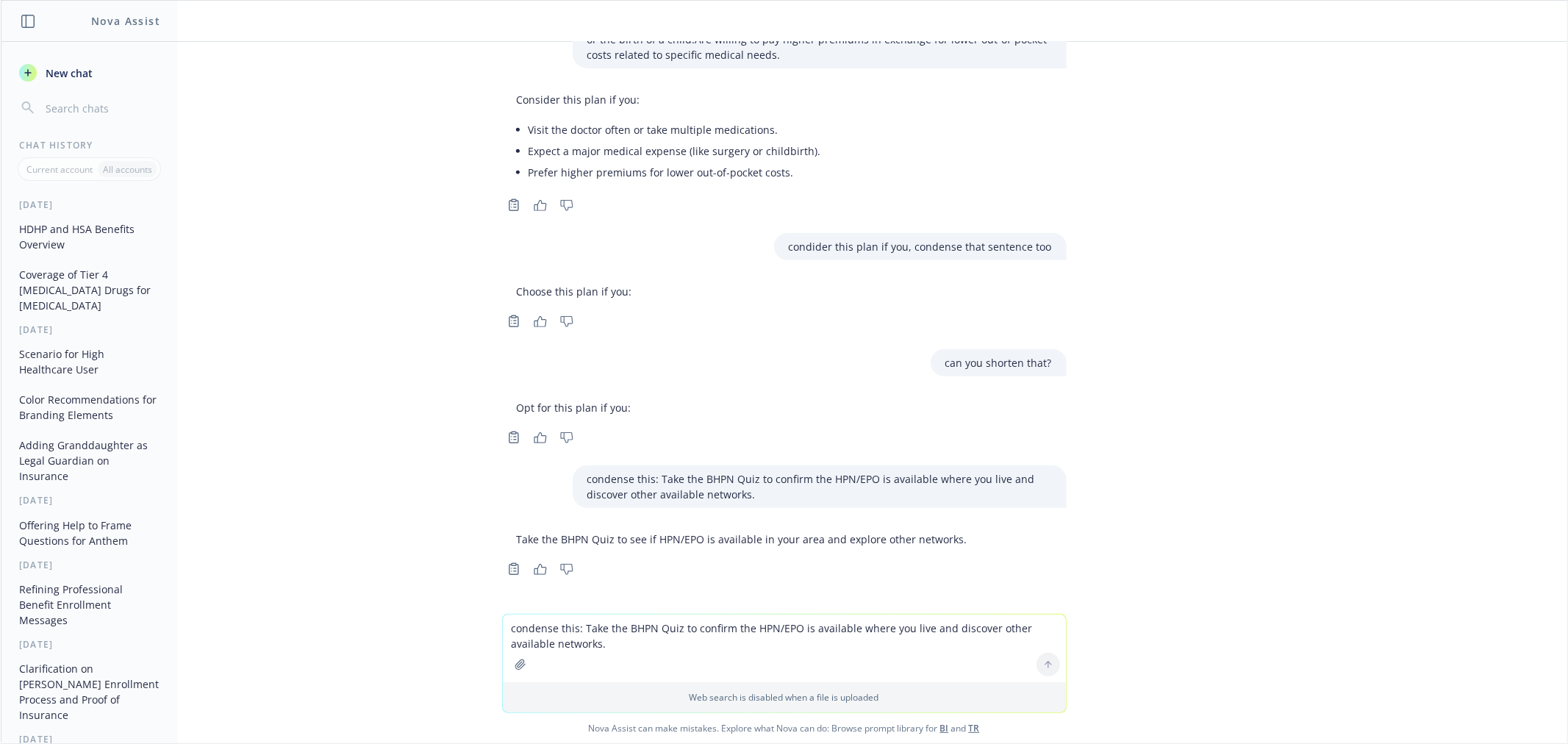
click at [672, 634] on textarea "condense this: Take the BHPN Quiz to confirm the HPN/EPO is available where you…" at bounding box center [784, 648] width 563 height 67
paste textarea "An HPN/EPO is an exclusive network plan offering access to top providers. See a…"
type textarea "condense this: An HPN/EPO is an exclusive network plan offering access to top p…"
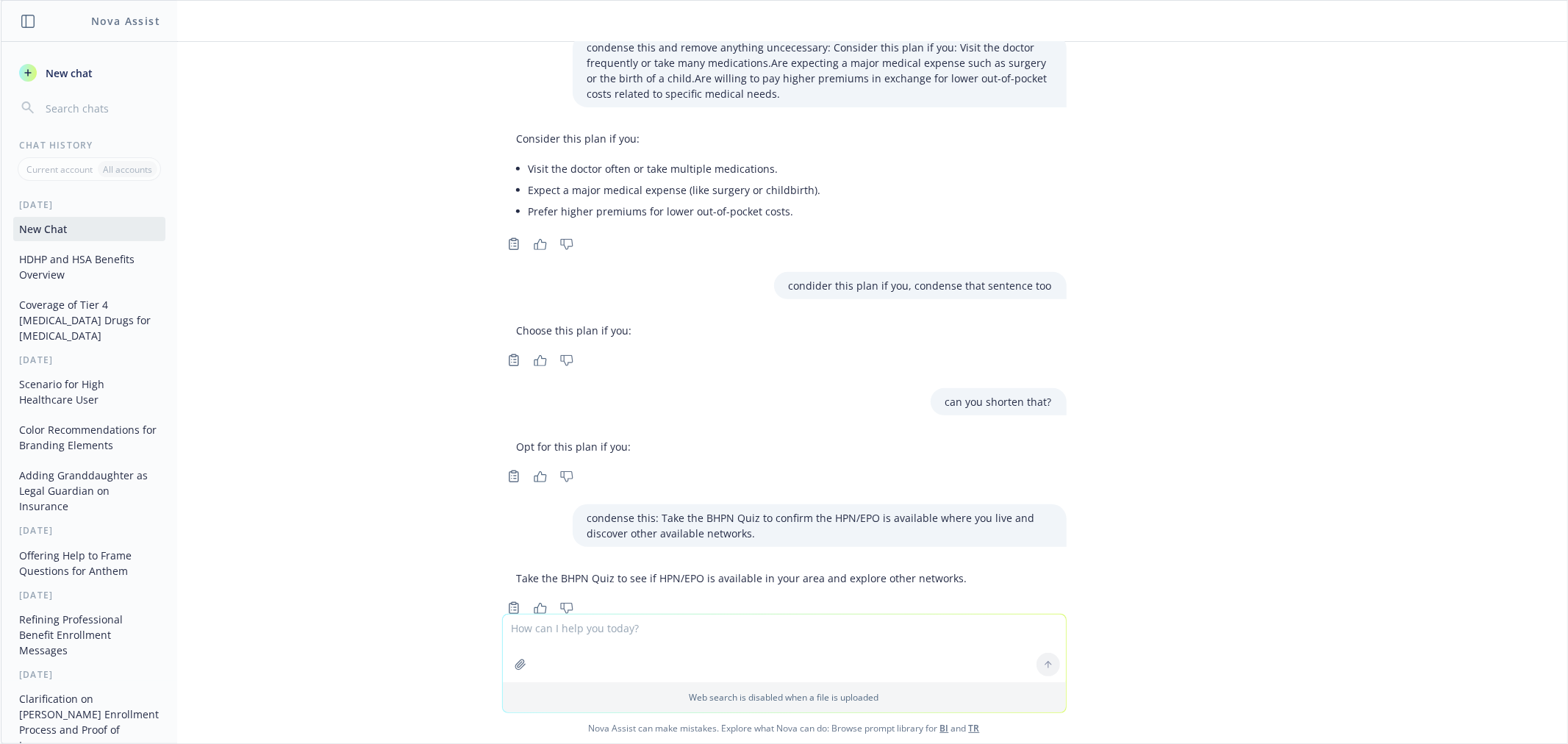
scroll to position [677, 0]
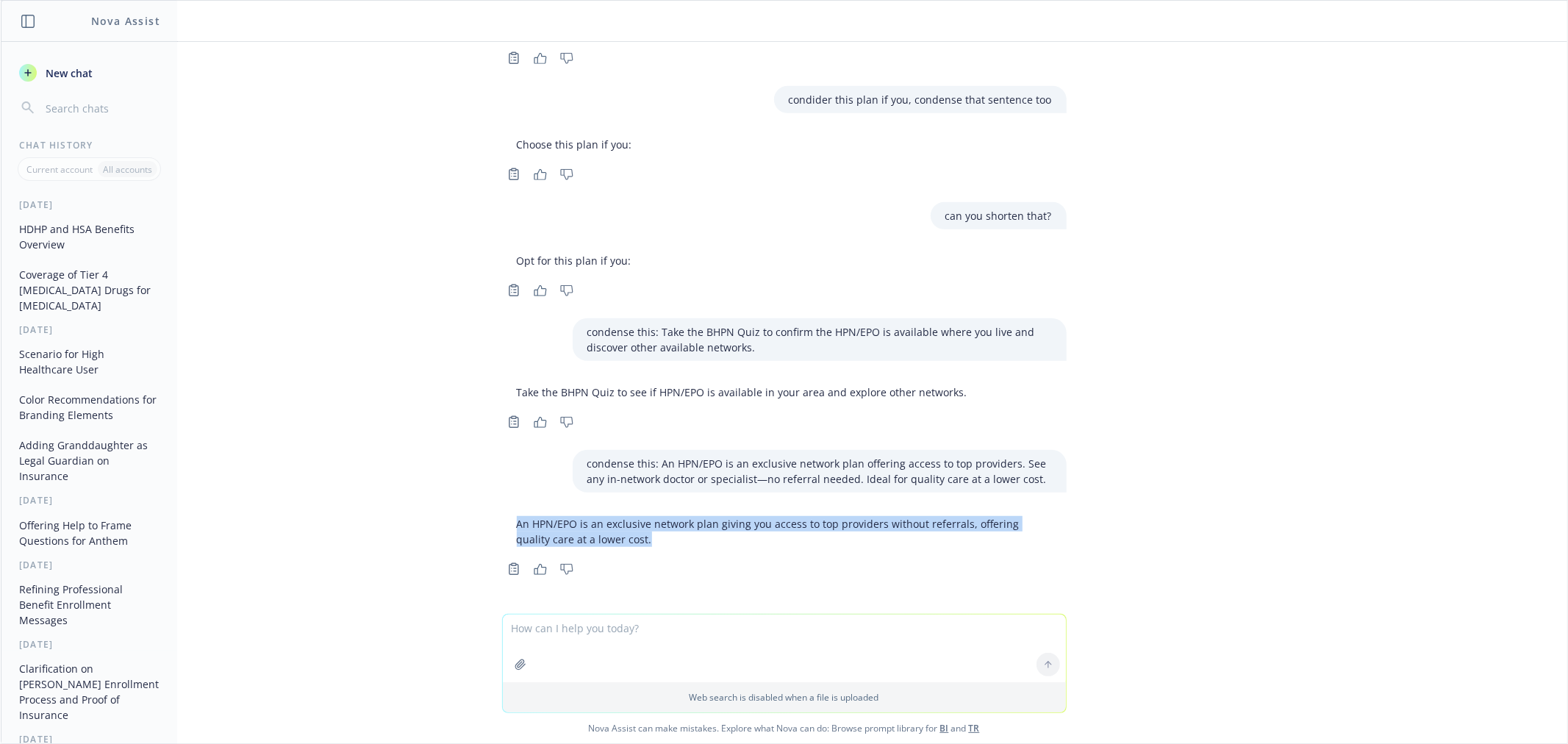
drag, startPoint x: 615, startPoint y: 539, endPoint x: 505, endPoint y: 523, distance: 111.2
click at [517, 523] on p "An HPN/EPO is an exclusive network plan giving you access to top providers with…" at bounding box center [785, 531] width 535 height 31
copy p "An HPN/EPO is an exclusive network plan giving you access to top providers with…"
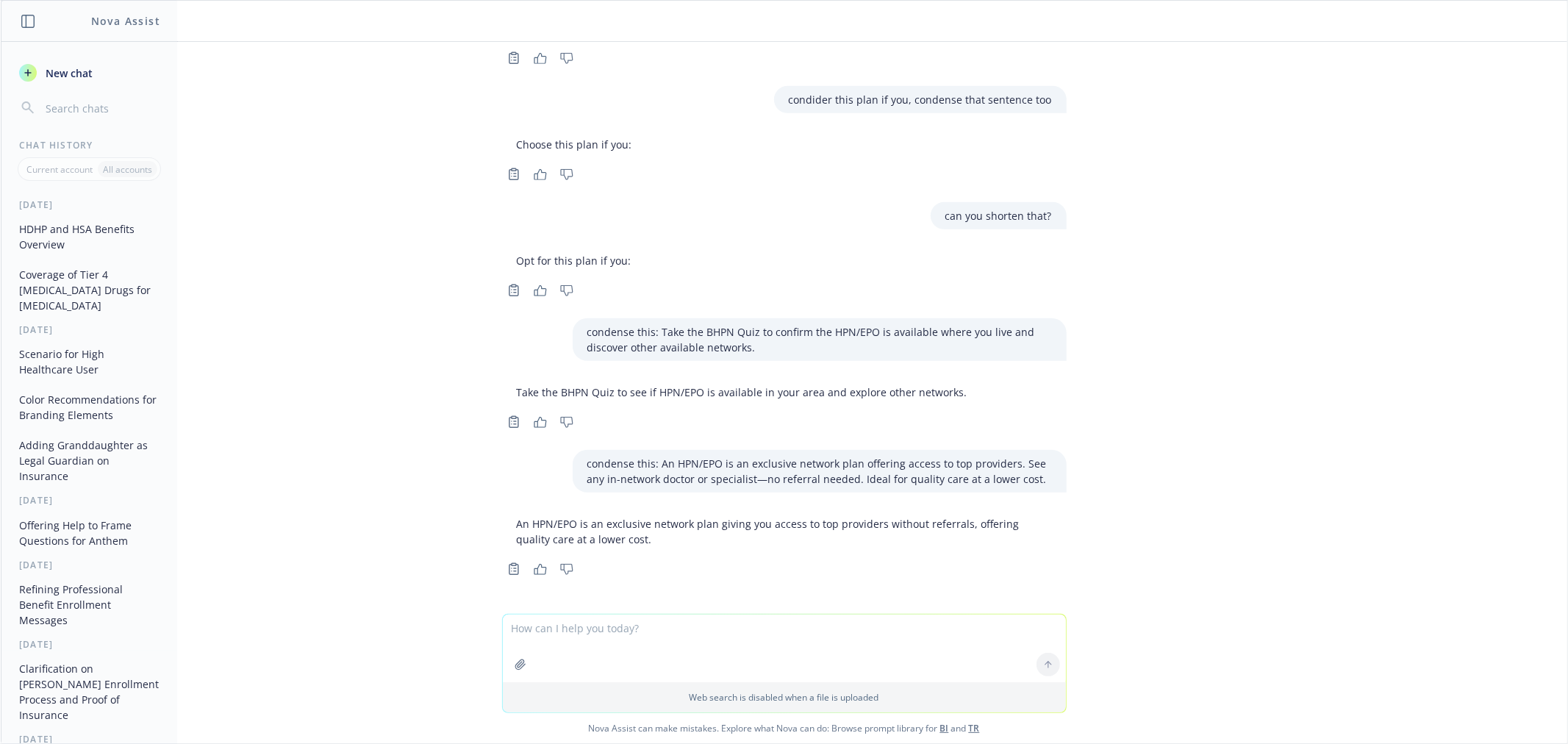
click at [738, 634] on textarea at bounding box center [784, 648] width 563 height 67
paste textarea
paste textarea "[PERSON_NAME] is a single salaried employee who goes to the doctor once a year …"
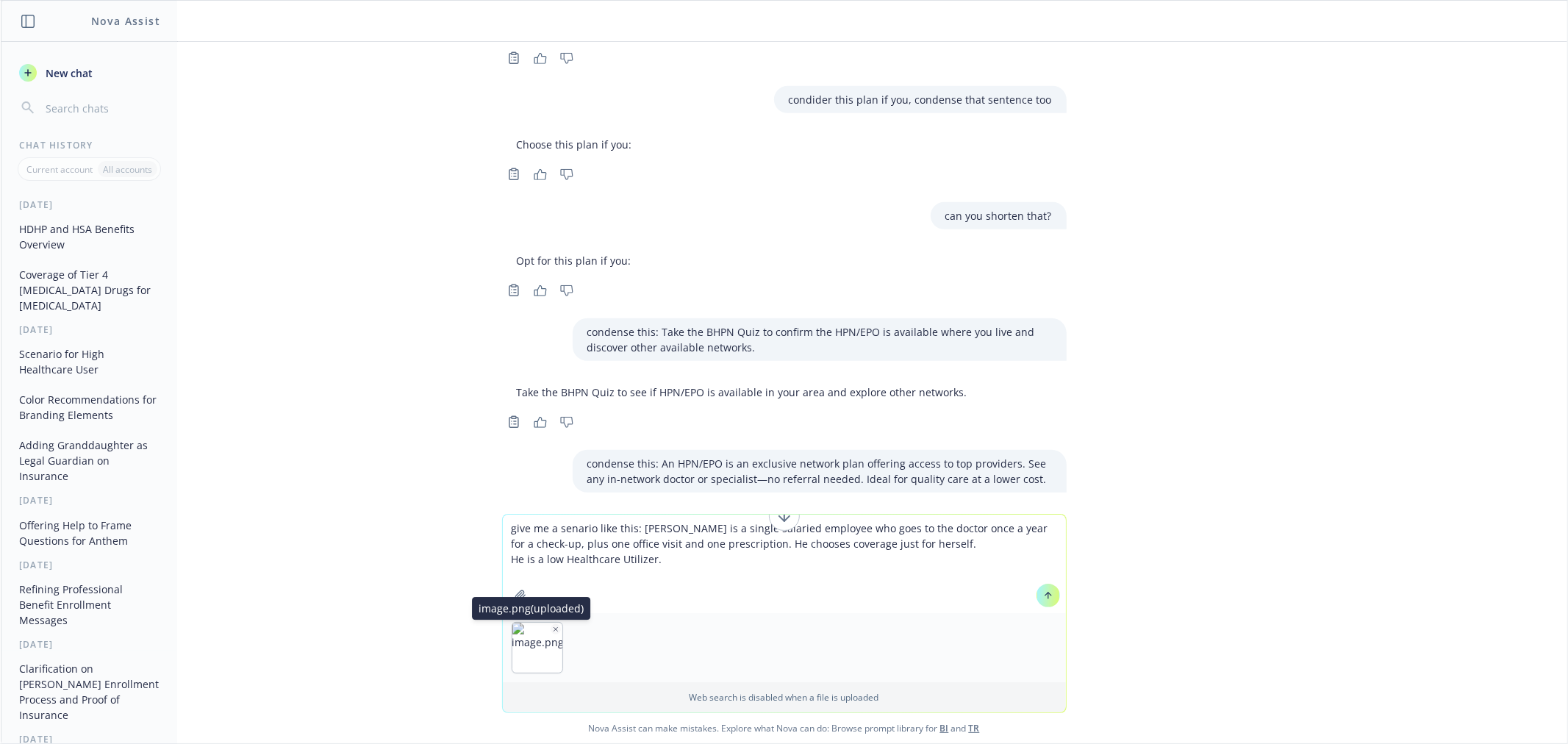
type textarea "give me a senario like this: [PERSON_NAME] is a single salaried employee who go…"
click at [552, 627] on icon "button" at bounding box center [556, 629] width 8 height 8
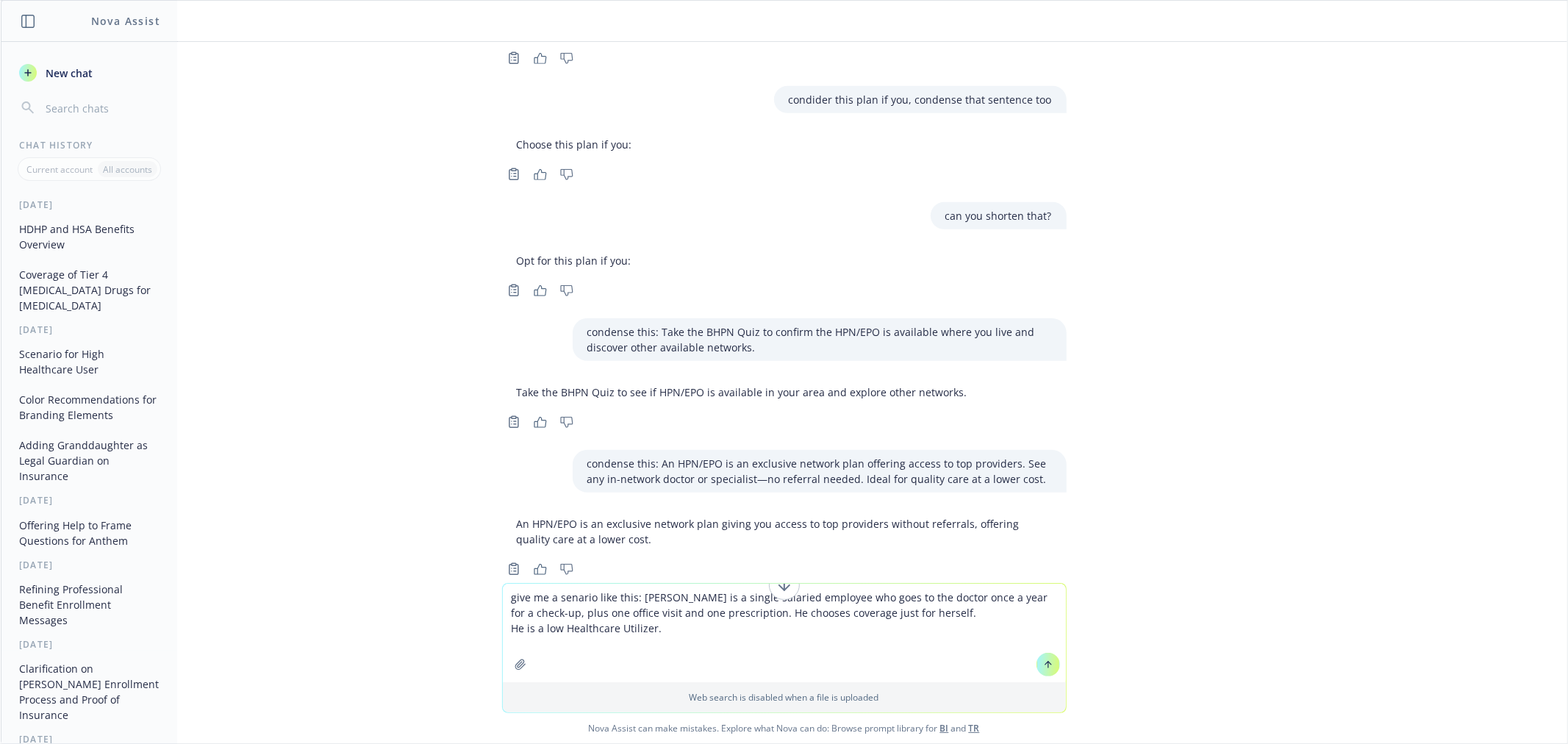
click at [880, 625] on textarea "give me a senario like this: [PERSON_NAME] is a single salaried employee who go…" at bounding box center [784, 633] width 563 height 99
click at [699, 628] on textarea "give me a senario like this: [PERSON_NAME] is a single salaried employee who go…" at bounding box center [784, 633] width 563 height 99
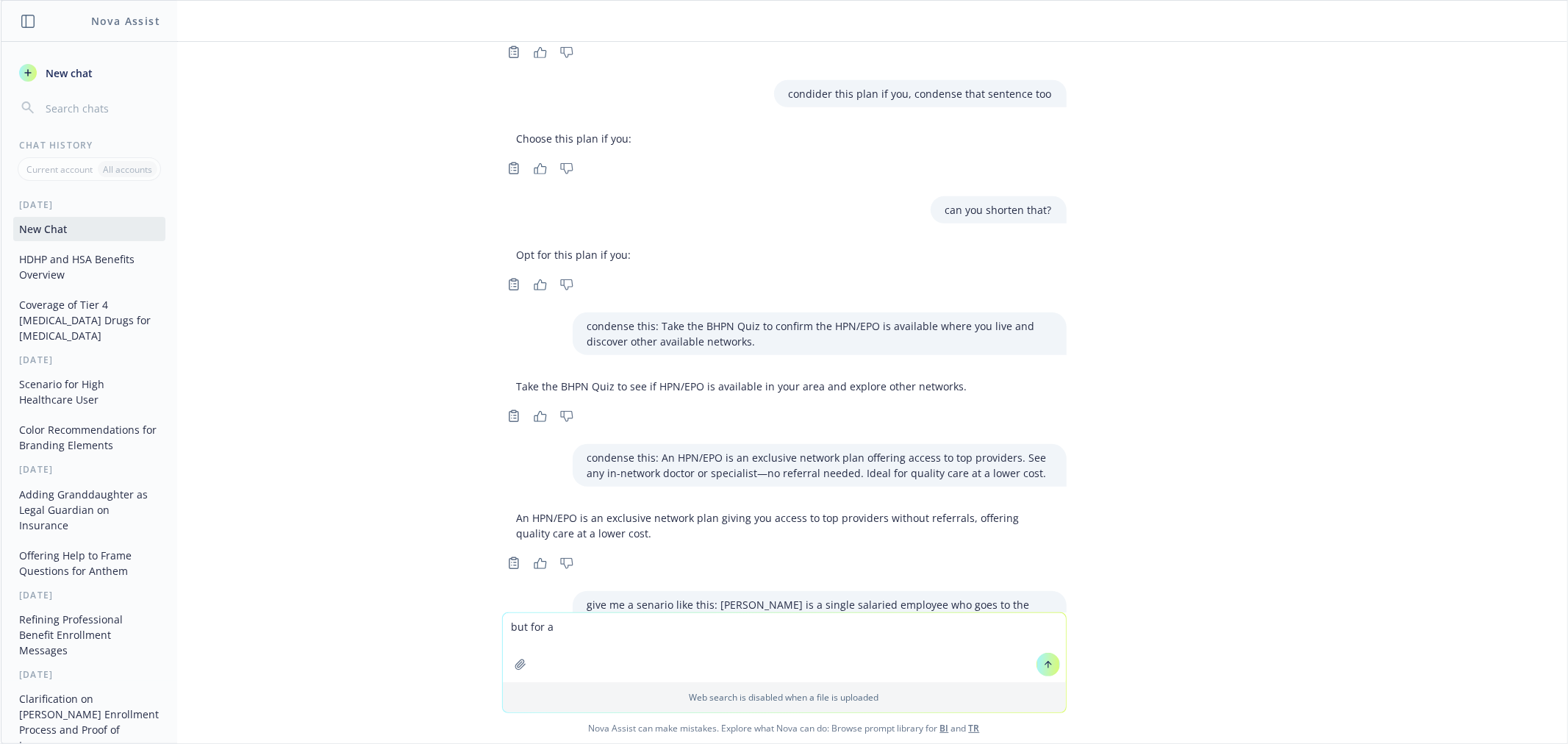
scroll to position [894, 0]
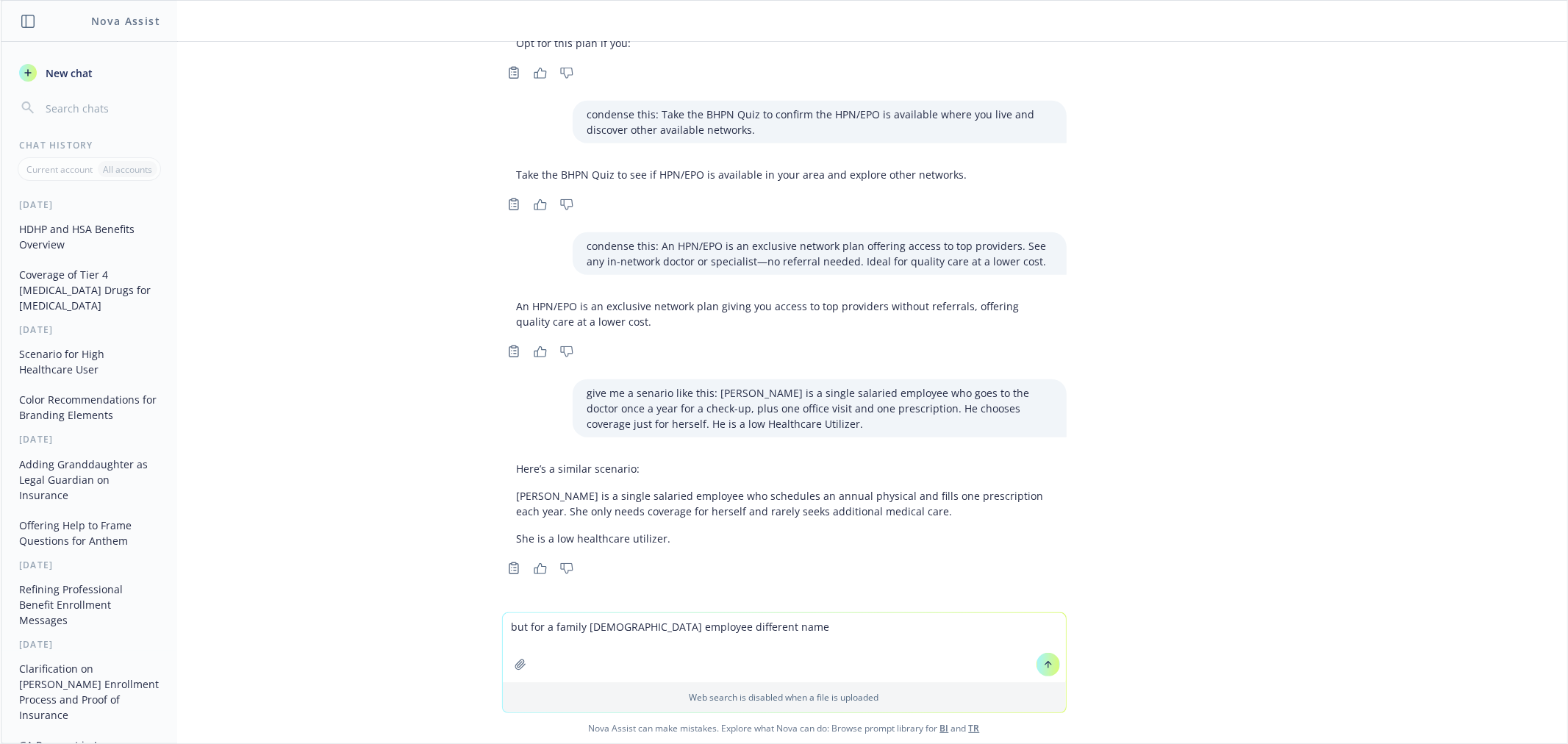
type textarea "but for a family [DEMOGRAPHIC_DATA] employee different name"
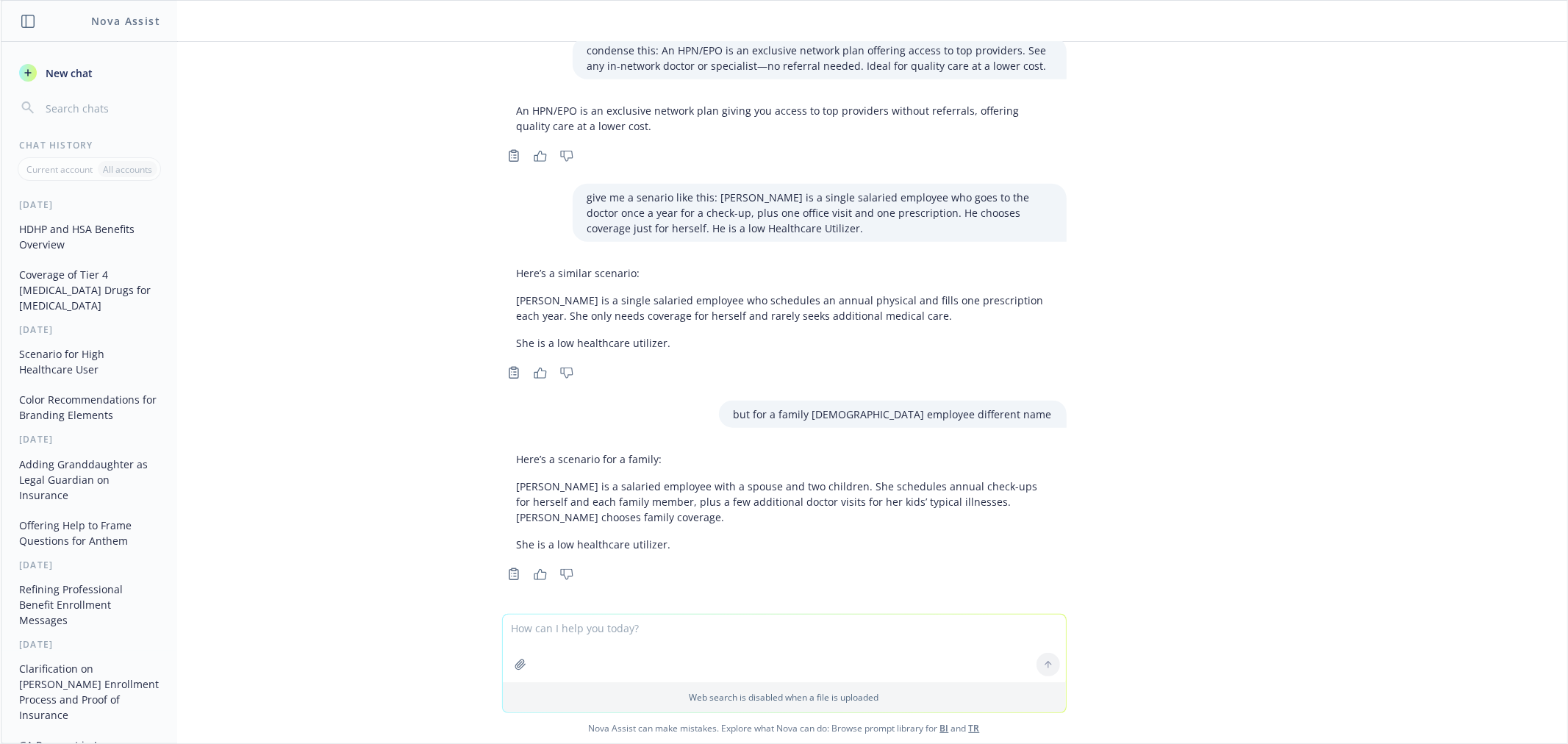
scroll to position [1094, 0]
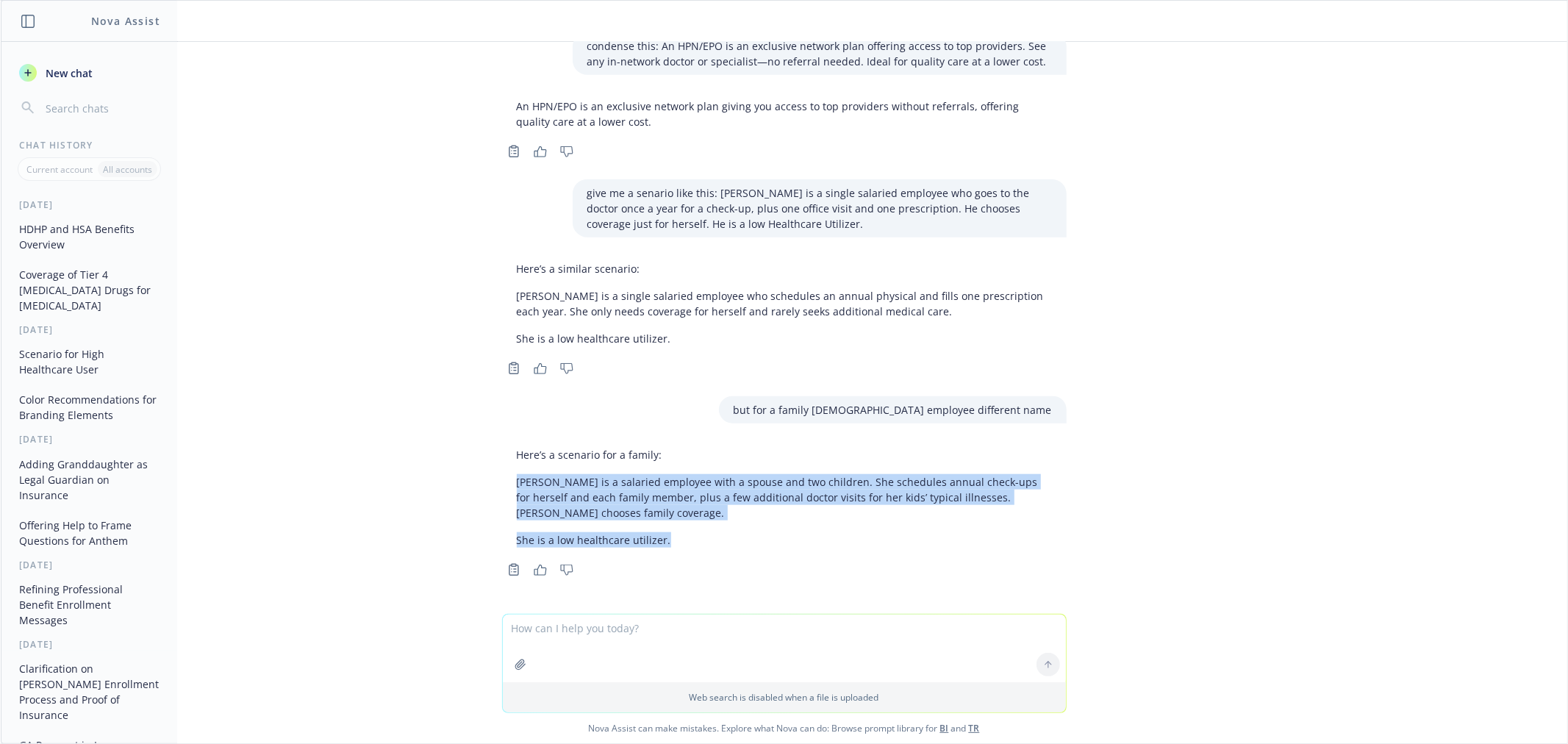
drag, startPoint x: 505, startPoint y: 477, endPoint x: 1119, endPoint y: 530, distance: 616.3
click at [1119, 530] on div "png image.png condense this to three bullets. is any of it unnecessary and i co…" at bounding box center [784, 327] width 1567 height 572
copy div "[PERSON_NAME] is a salaried employee with a spouse and two children. She schedu…"
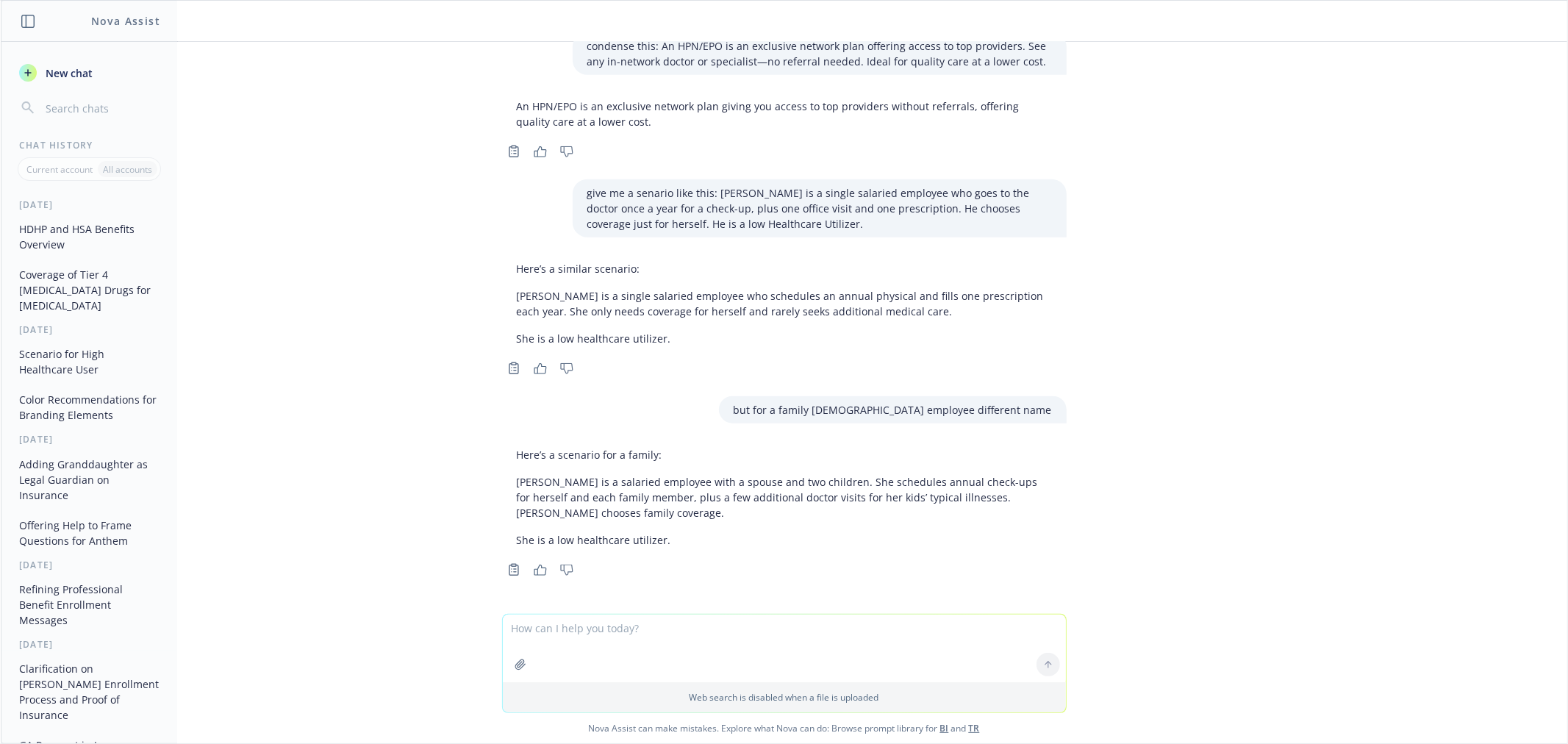
drag, startPoint x: 575, startPoint y: 637, endPoint x: 570, endPoint y: 620, distance: 17.7
click at [575, 637] on textarea at bounding box center [784, 648] width 563 height 67
paste textarea "Anya is an [DEMOGRAPHIC_DATA] who manages a chronic health condition. She has f…"
type textarea "similar to this senario except [DEMOGRAPHIC_DATA] and [DEMOGRAPHIC_DATA] and fa…"
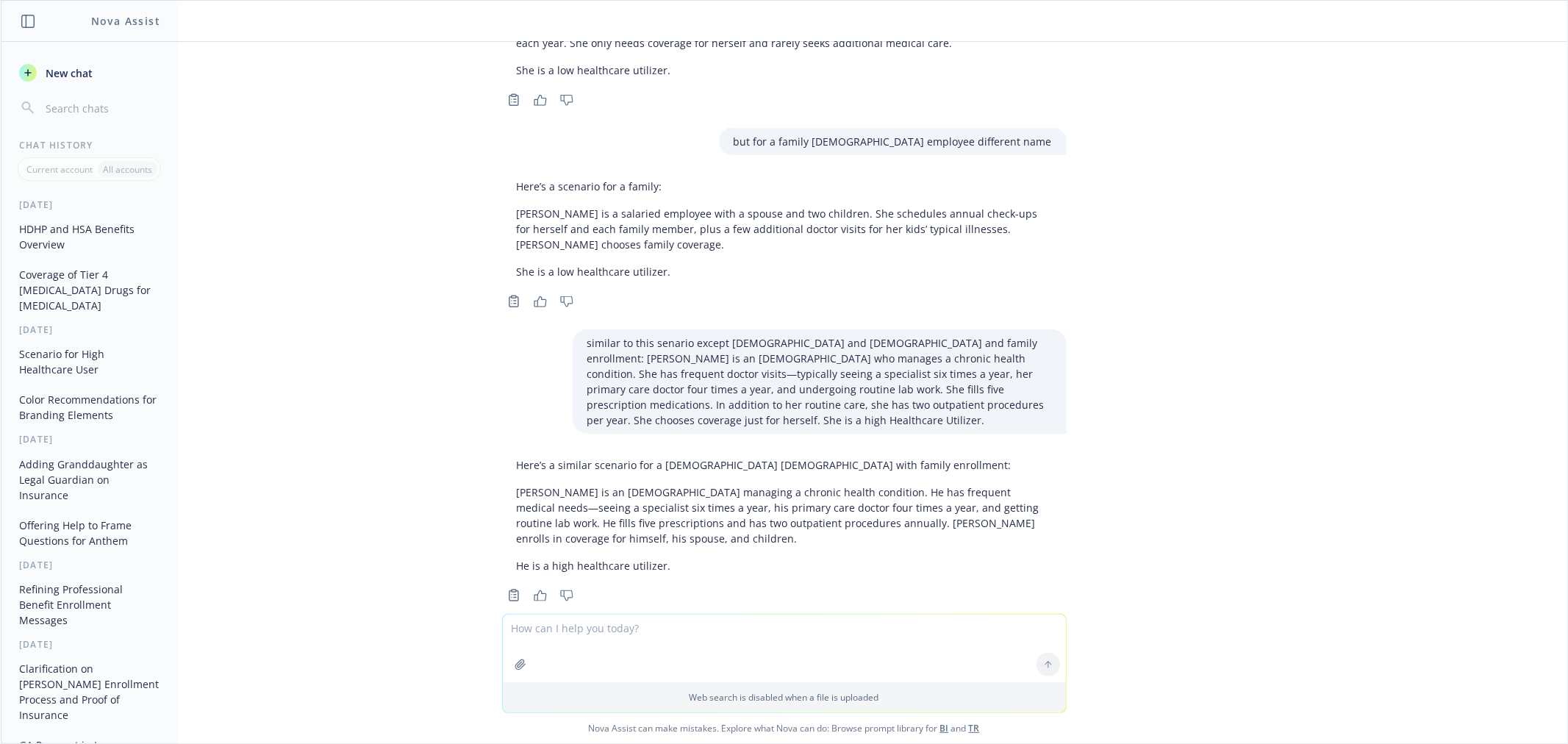
scroll to position [1387, 0]
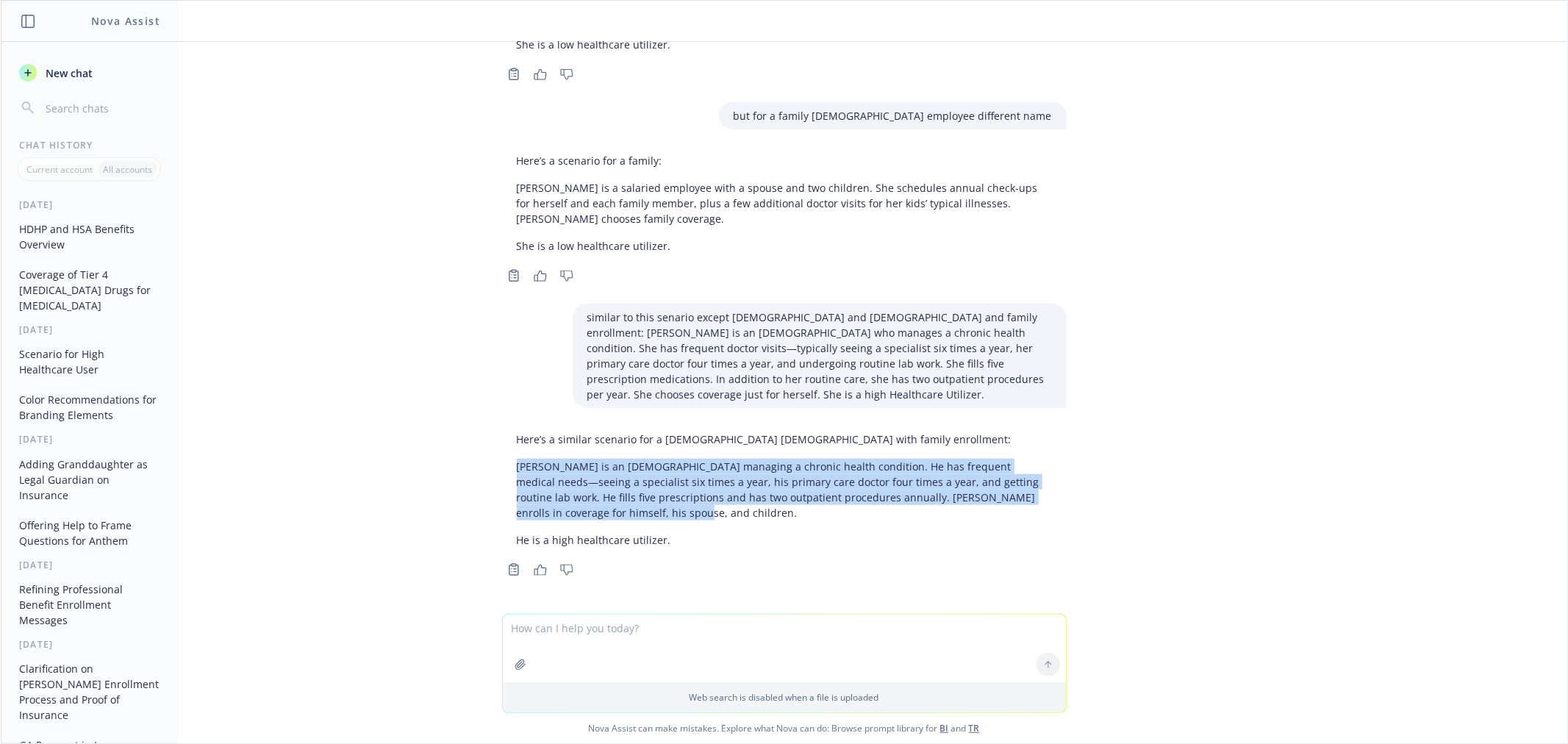
drag, startPoint x: 506, startPoint y: 459, endPoint x: 1028, endPoint y: 506, distance: 524.1
click at [1028, 506] on p "[PERSON_NAME] is an [DEMOGRAPHIC_DATA] managing a chronic health condition. He …" at bounding box center [785, 489] width 535 height 62
